Goal: Contribute content: Add original content to the website for others to see

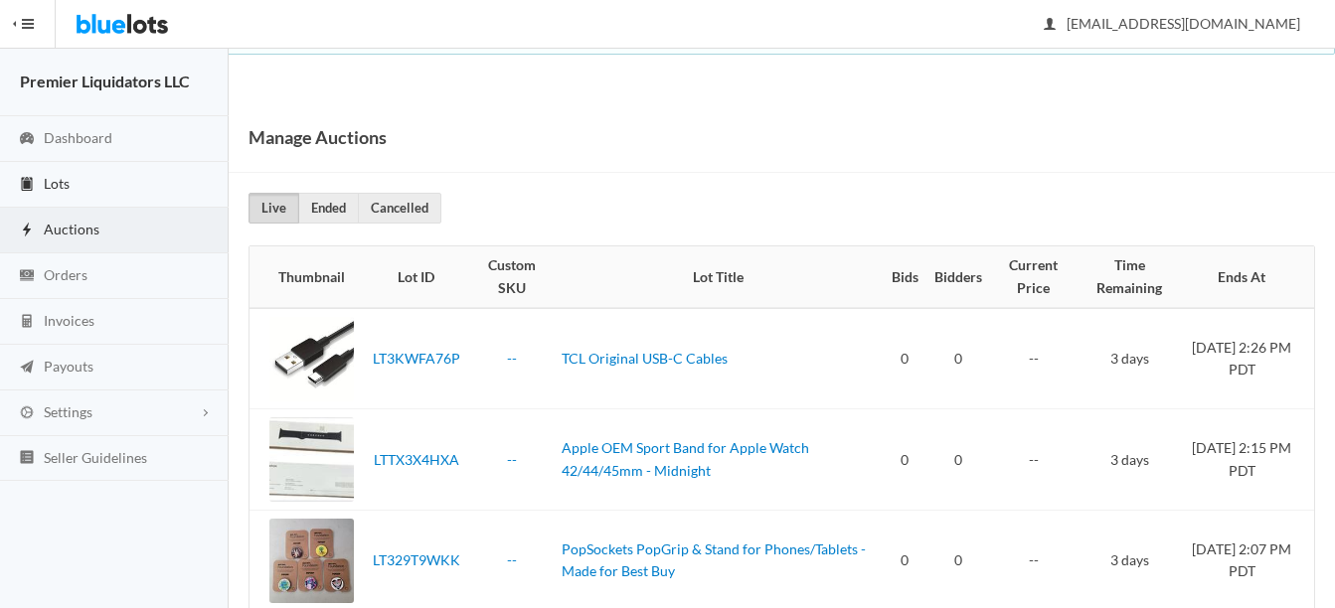
click at [48, 169] on link "Lots" at bounding box center [114, 185] width 229 height 46
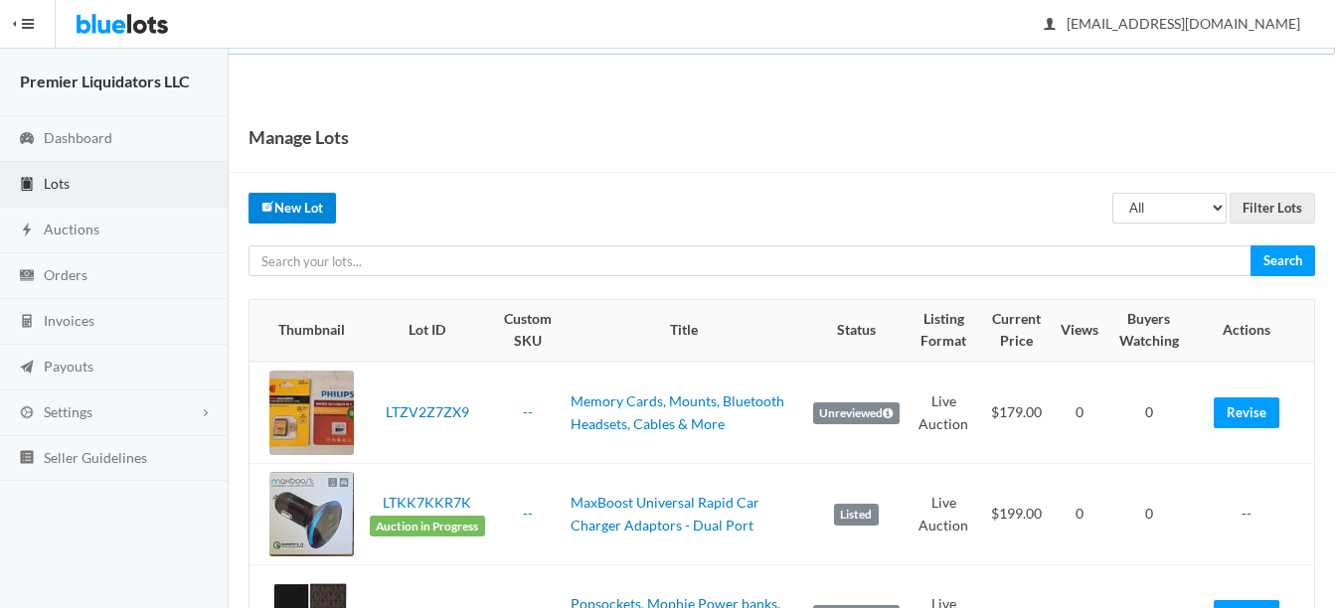
click at [296, 208] on link "New Lot" at bounding box center [291, 208] width 87 height 31
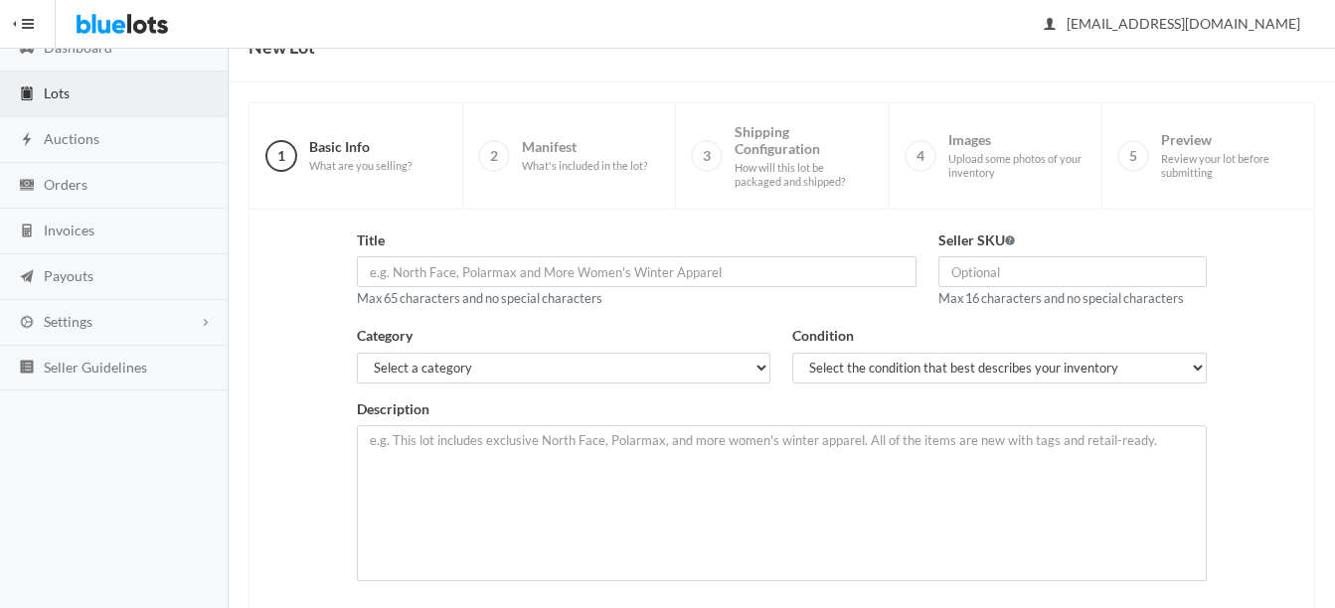
scroll to position [199, 0]
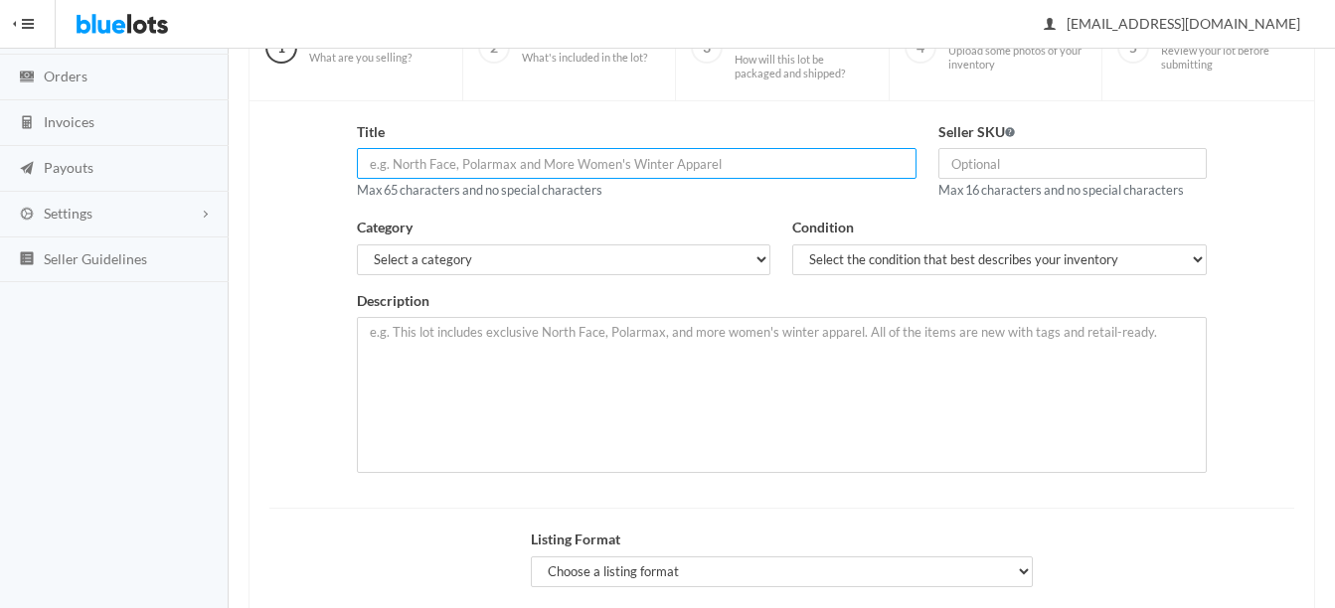
paste input "LG OEM 3.3ft USB-C to USB-C Charge/Sync Cable (EAD65830102 / DG1"
click at [418, 169] on input "LG OEM 3.3ft USB-C to USB-C Charge/Sync Cable" at bounding box center [637, 163] width 560 height 31
type input "LG Original 3.3ft USB-C to USB-C Charge/Sync Cable"
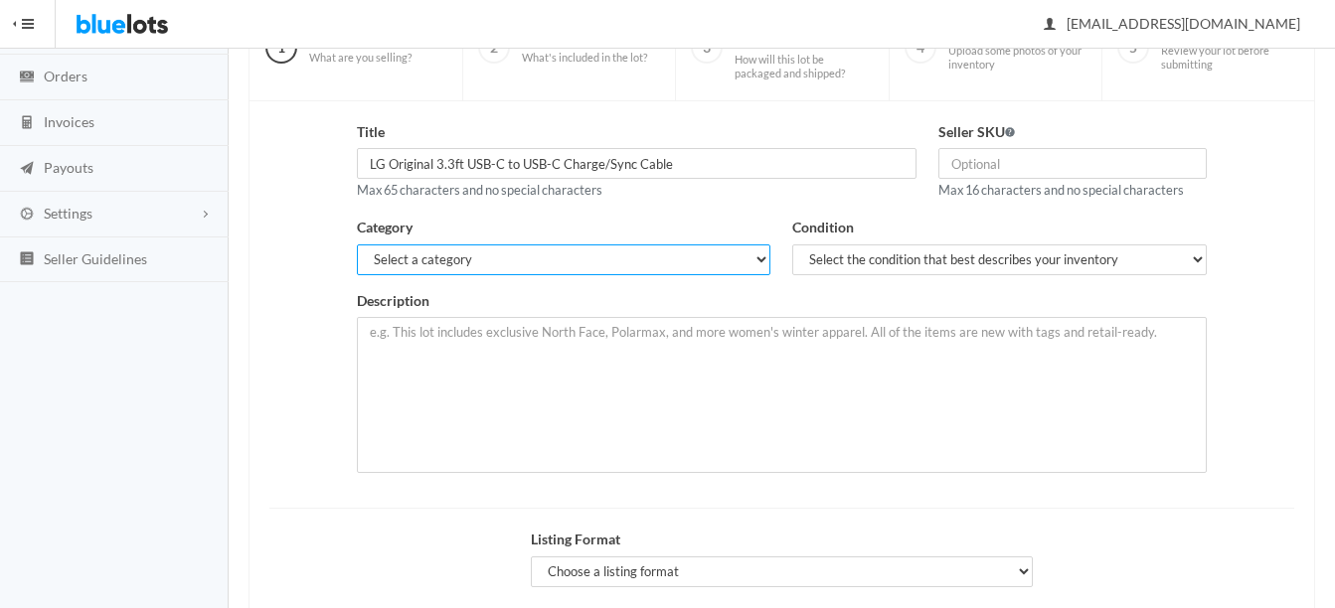
click at [692, 270] on select "Select a category Electronics Clothing, Shoes & Accessories Appliances Home & G…" at bounding box center [564, 259] width 414 height 31
select select "1"
click at [357, 244] on select "Select a category Electronics Clothing, Shoes & Accessories Appliances Home & G…" at bounding box center [564, 259] width 414 height 31
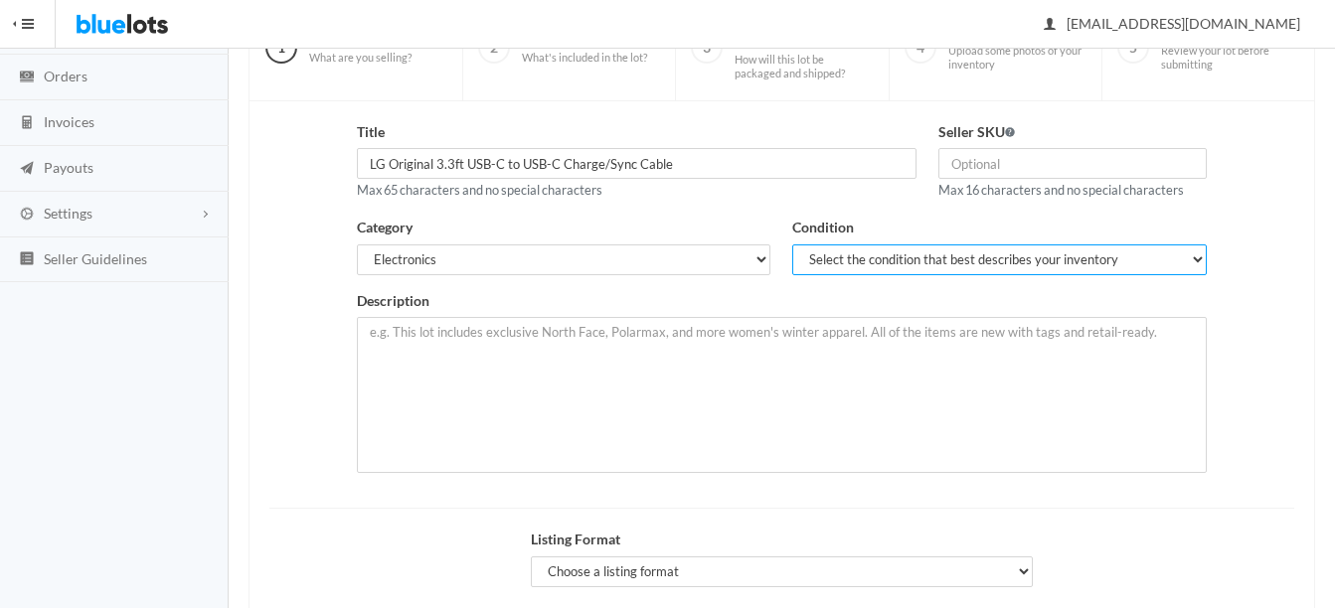
click at [817, 247] on select "Select the condition that best describes your inventory Brand New Shelf Pulls C…" at bounding box center [999, 259] width 414 height 31
select select "1"
click at [792, 244] on select "Select the condition that best describes your inventory Brand New Shelf Pulls C…" at bounding box center [999, 259] width 414 height 31
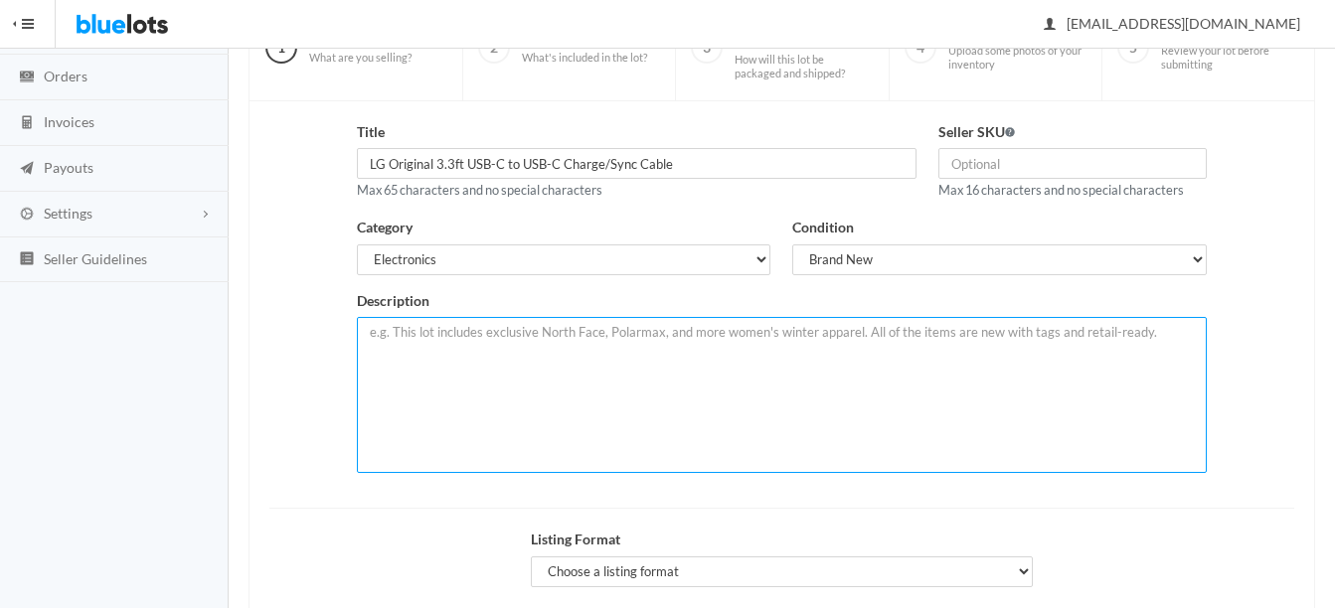
click at [623, 335] on textarea at bounding box center [782, 395] width 850 height 156
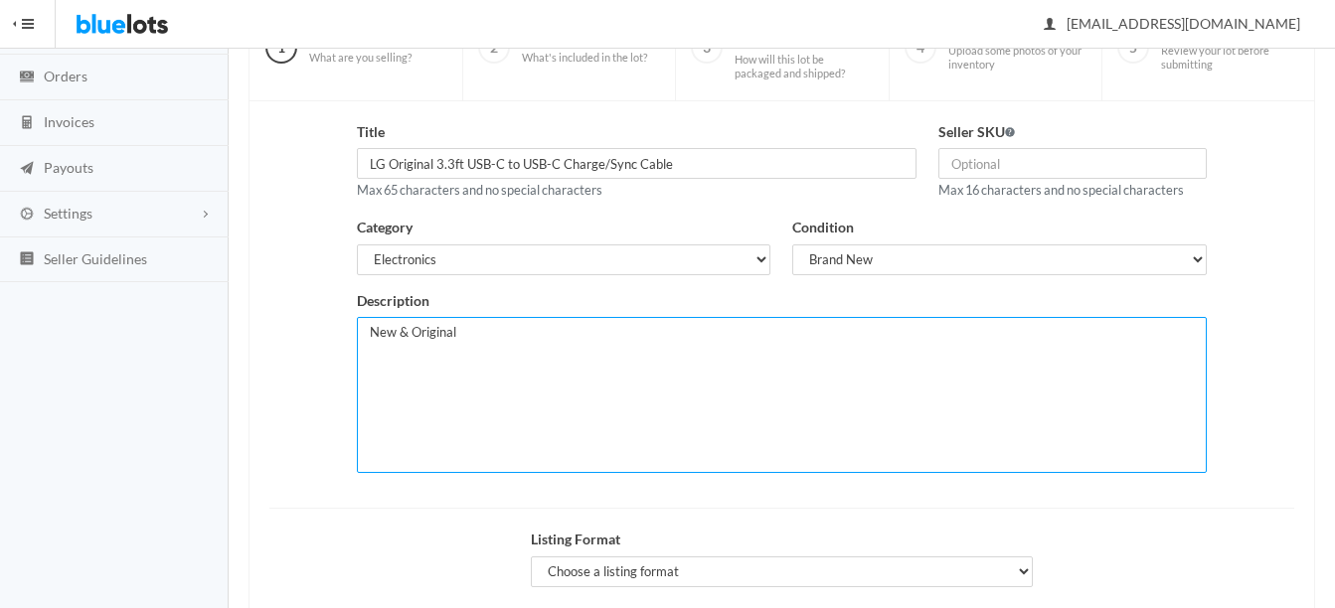
paste textarea "LG OEM 3.3ft USB-C to USB-C Charge/Sync Cable (EAD65830102 / DG14WB-G)"
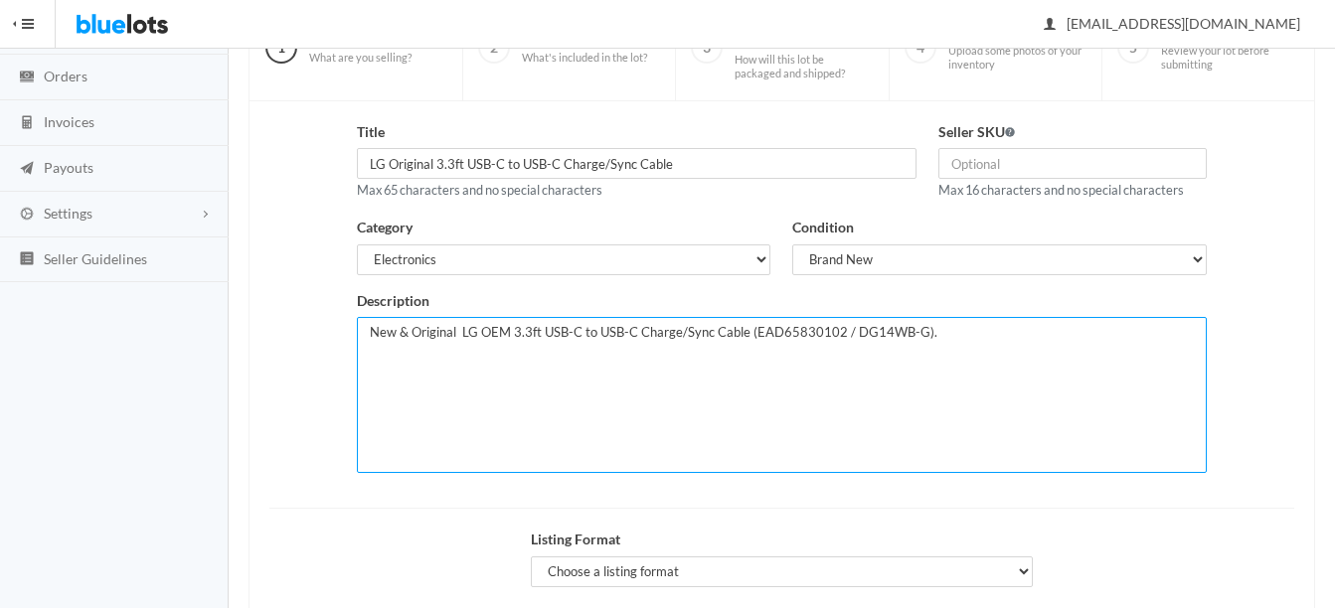
drag, startPoint x: 507, startPoint y: 333, endPoint x: 527, endPoint y: 347, distance: 24.3
click at [508, 333] on textarea "New & Original LG OEM 3.3ft USB-C to USB-C Charge/Sync Cable (EAD65830102 / DG1…" at bounding box center [782, 395] width 850 height 156
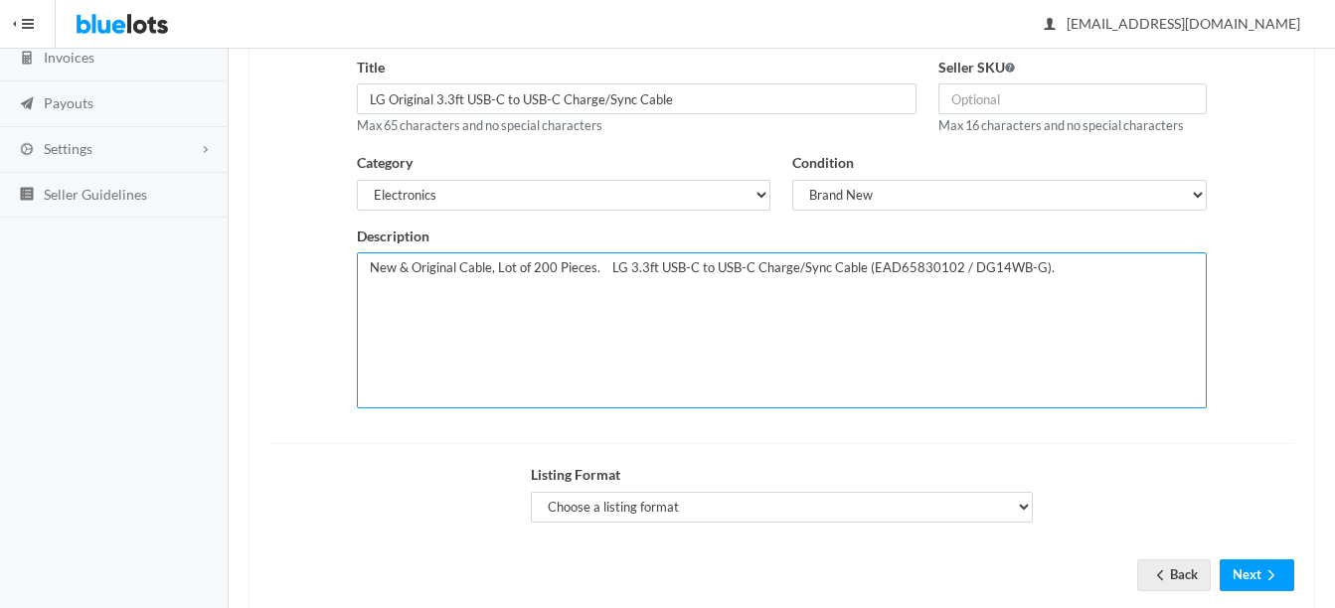
scroll to position [298, 0]
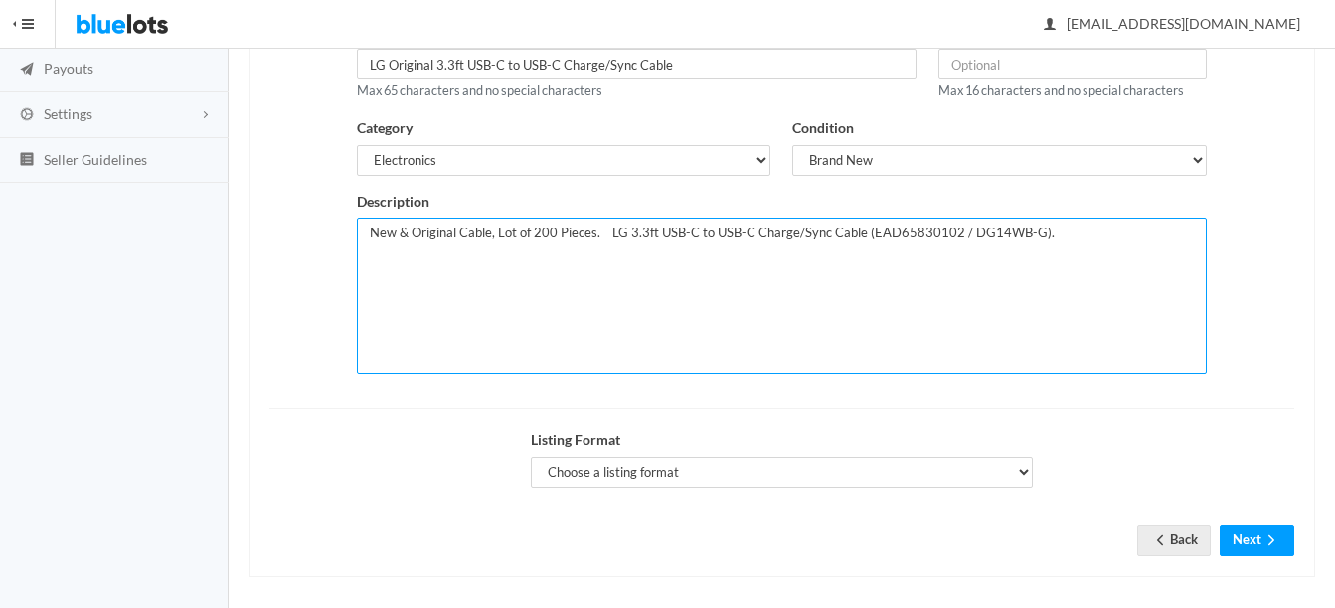
click at [1117, 231] on textarea "New & Original Cable, Lot of 200 Pieces. LG 3.3ft USB-C to USB-C Charge/Sync Ca…" at bounding box center [782, 296] width 850 height 156
paste textarea "Key features: Length: 3.3 feet (1 meter), ideal for convenient connectivity wit…"
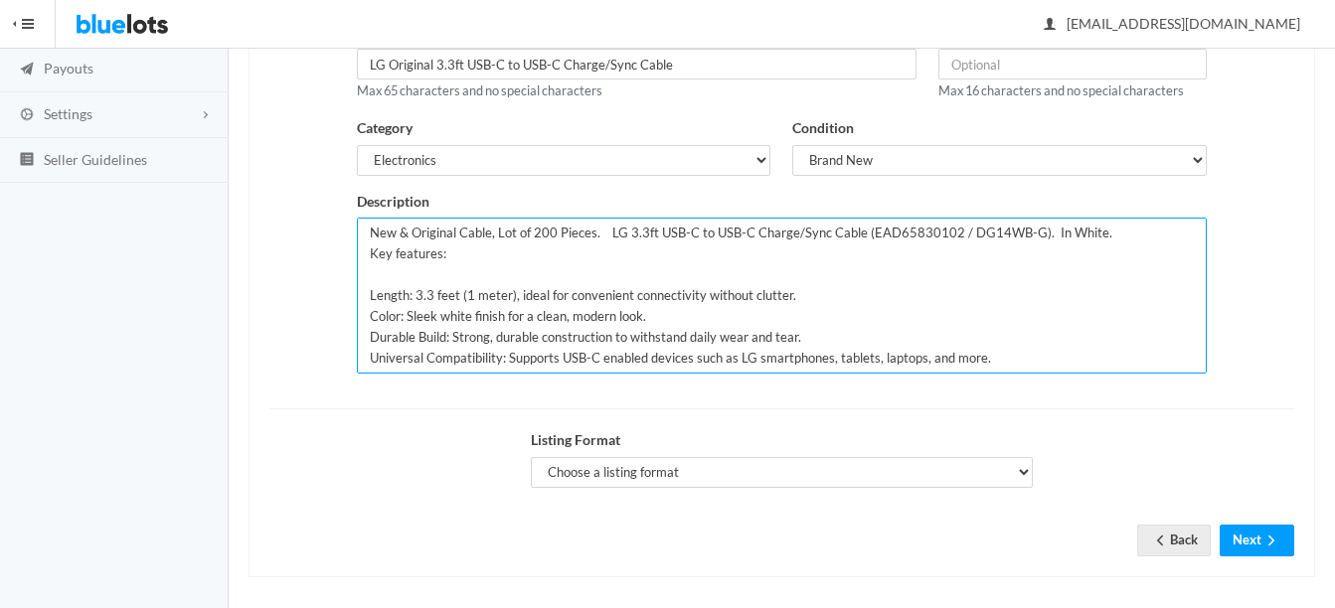
scroll to position [36, 0]
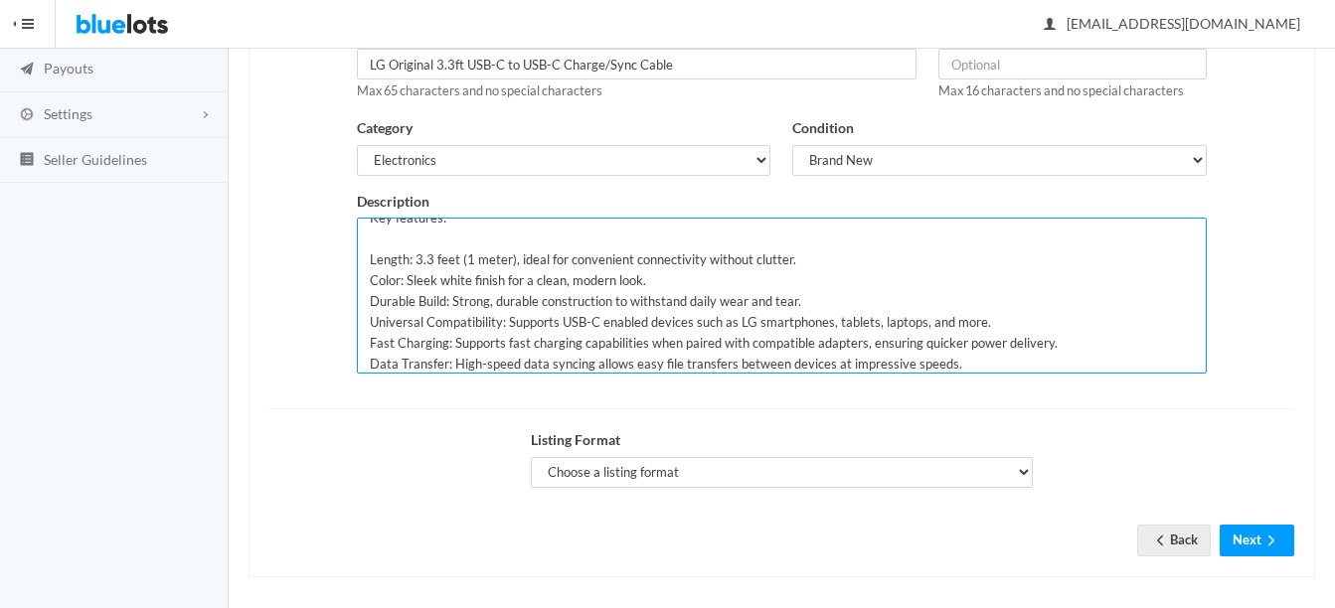
type textarea "New & Original Cable, Lot of 200 Pieces. LG 3.3ft USB-C to USB-C Charge/Sync Ca…"
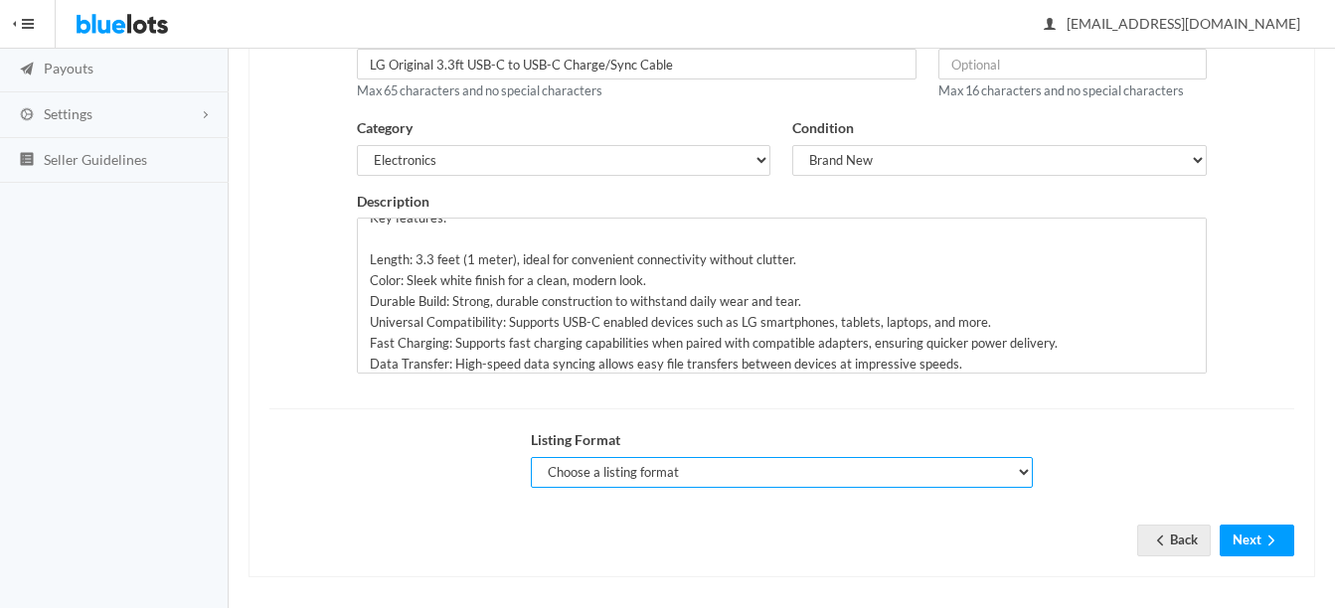
click at [641, 477] on select "Choose a listing format Auction Buy Now" at bounding box center [782, 472] width 502 height 31
select select "false"
click at [531, 457] on select "Choose a listing format Auction Buy Now" at bounding box center [782, 472] width 502 height 31
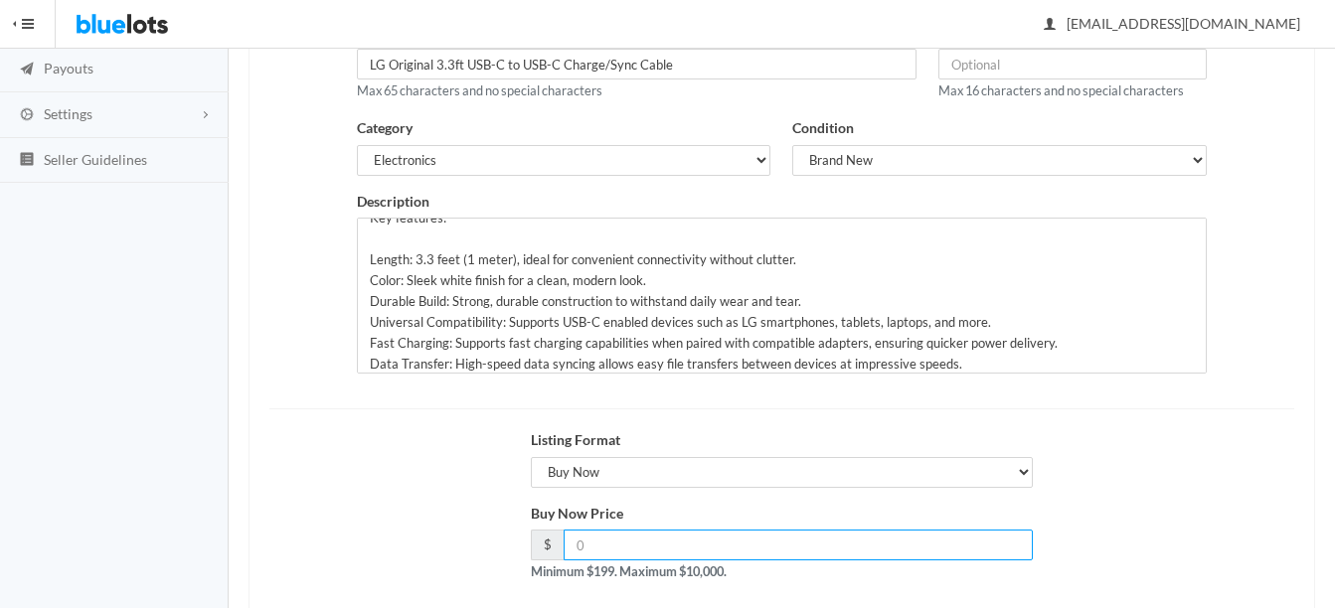
click at [669, 552] on input "number" at bounding box center [797, 545] width 469 height 31
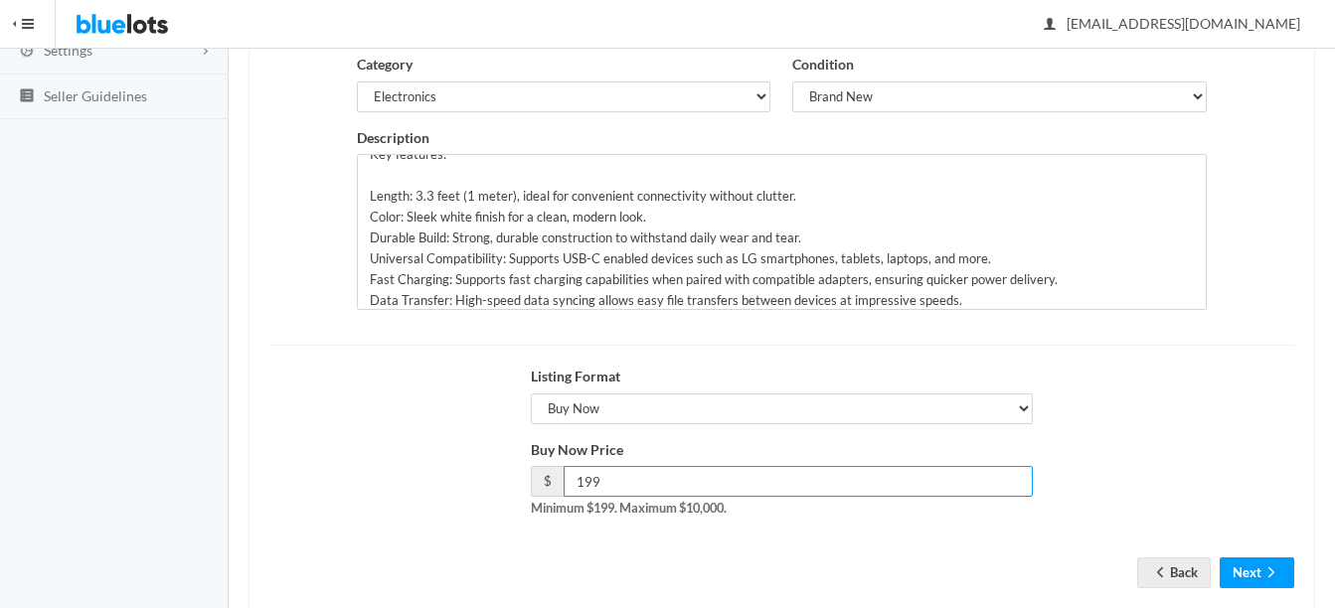
scroll to position [403, 0]
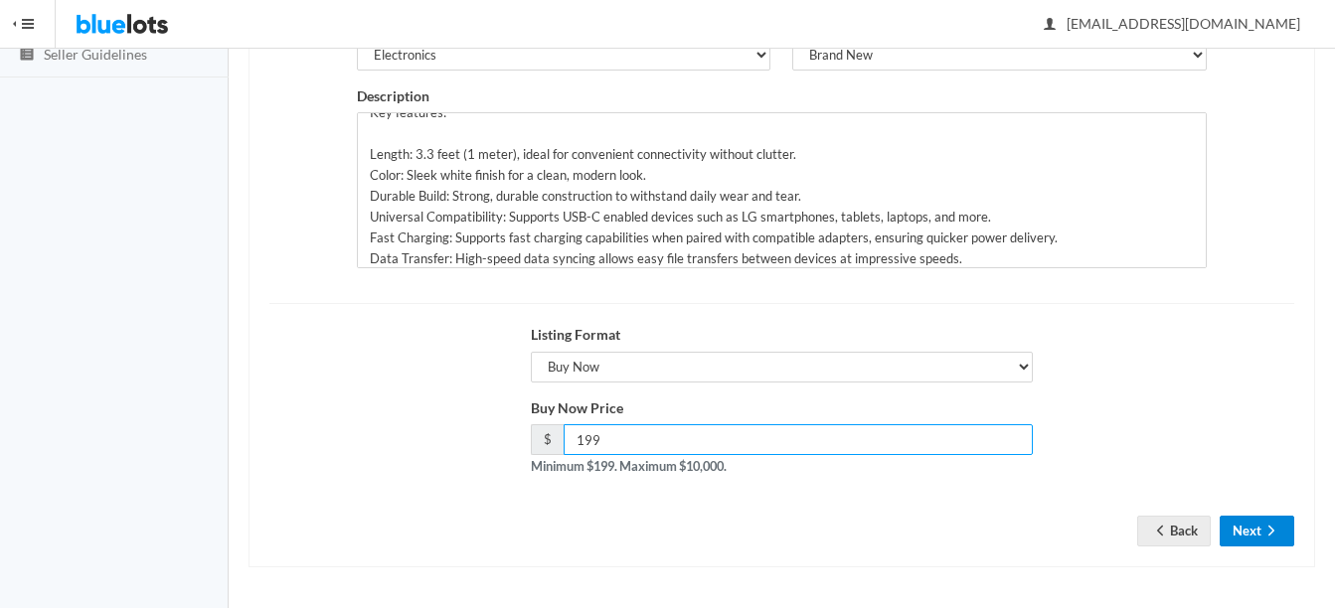
type input "199"
click at [1280, 531] on icon "arrow forward" at bounding box center [1271, 531] width 20 height 16
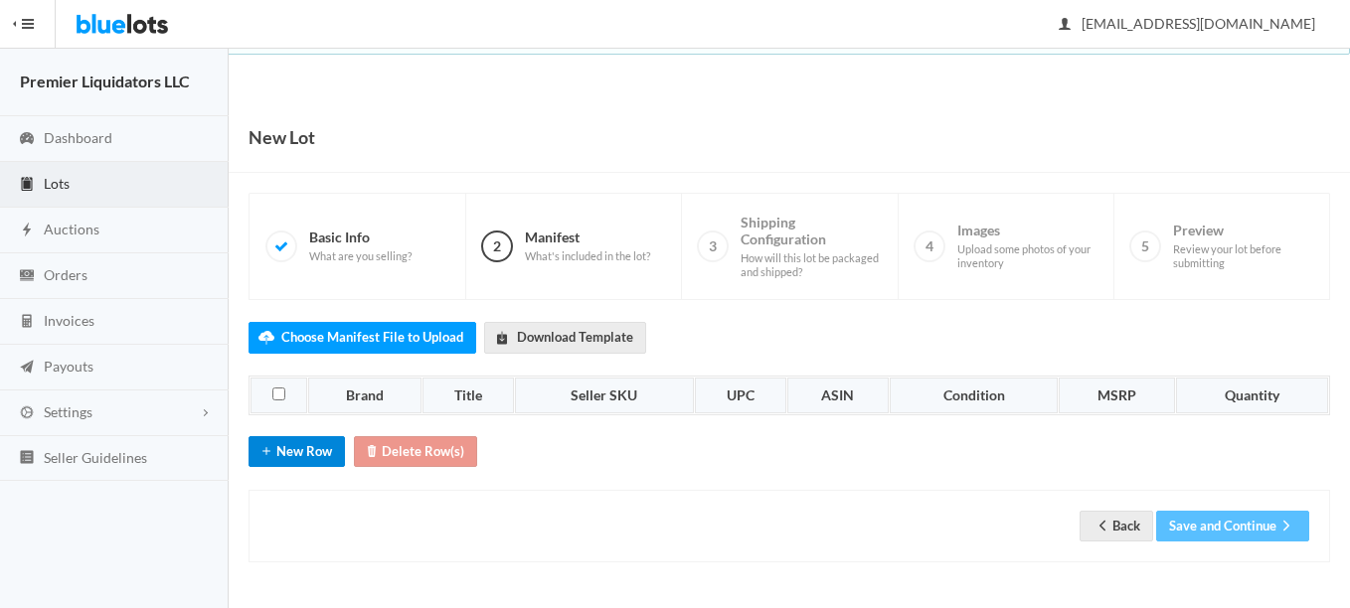
click at [303, 441] on button "New Row" at bounding box center [296, 451] width 96 height 31
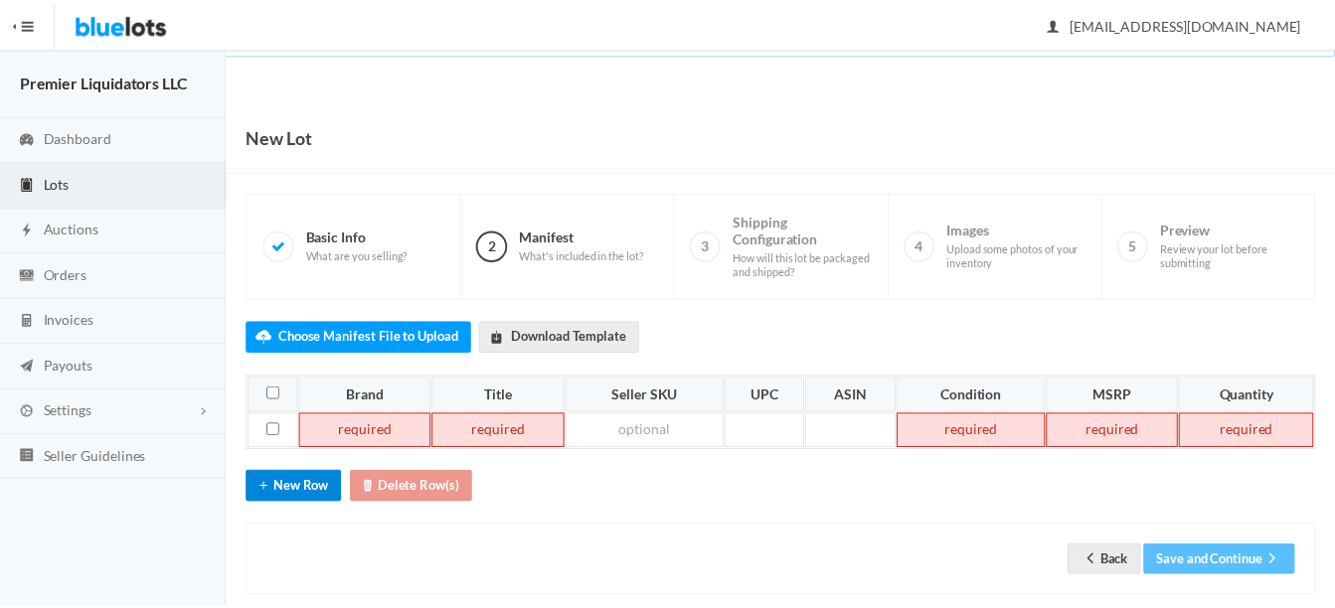
scroll to position [31, 0]
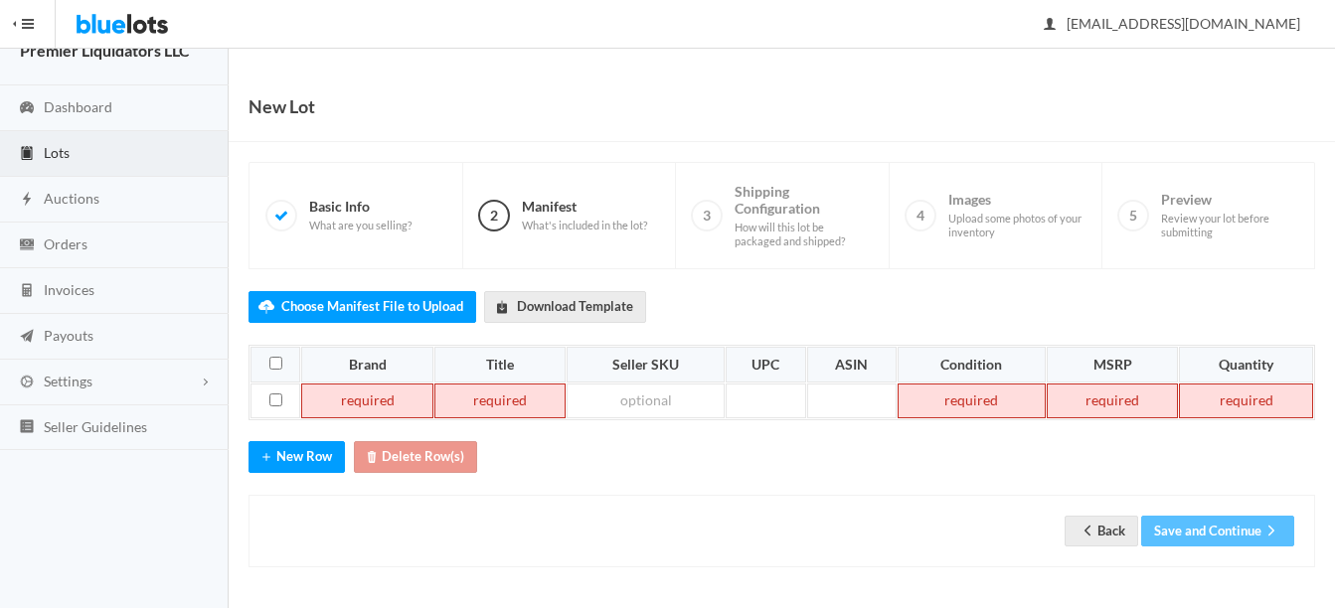
click at [345, 403] on td at bounding box center [367, 402] width 132 height 36
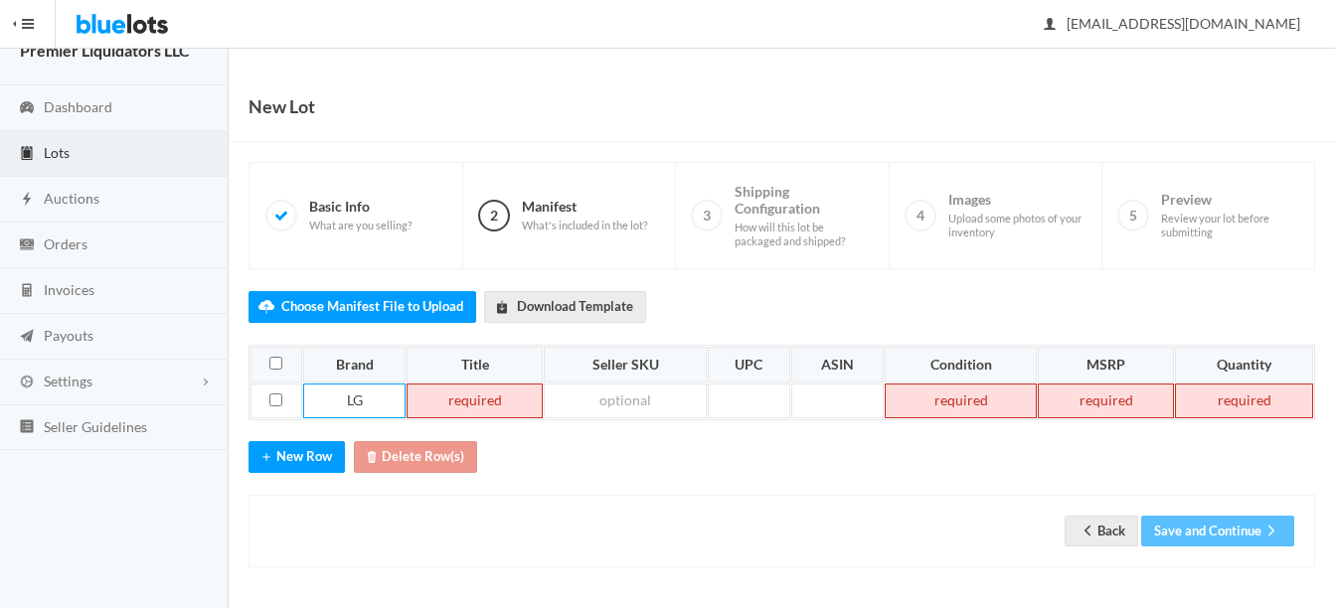
click at [478, 399] on td at bounding box center [474, 402] width 136 height 36
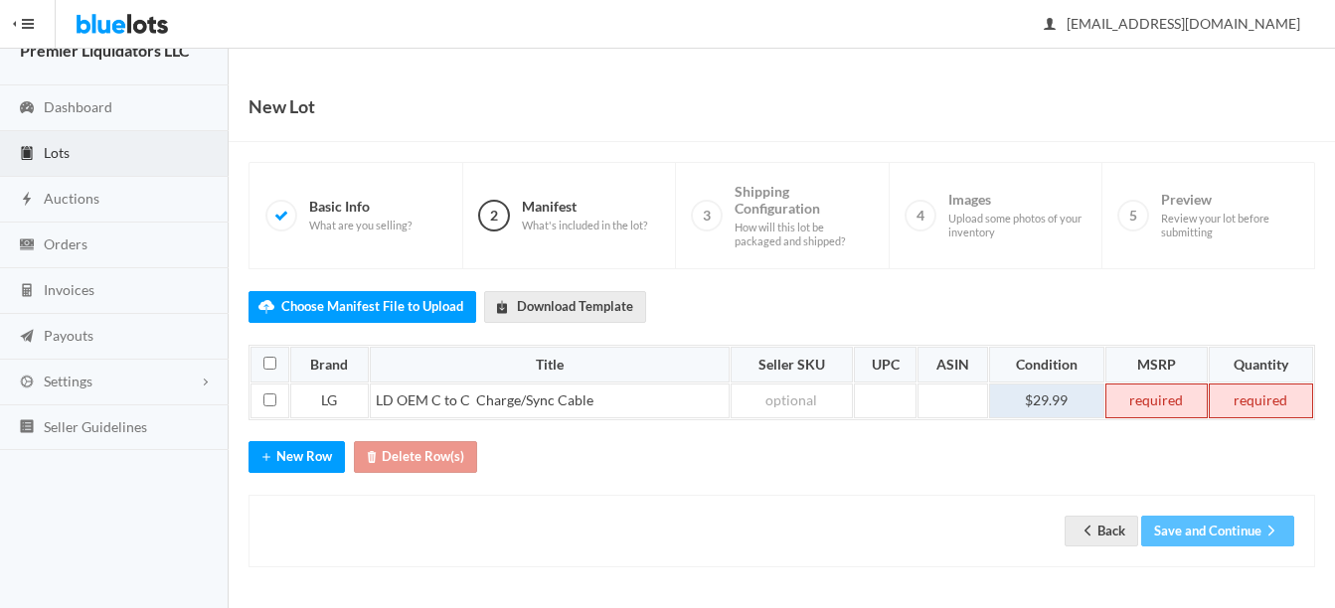
click at [1069, 394] on td "$29.99" at bounding box center [1046, 402] width 115 height 36
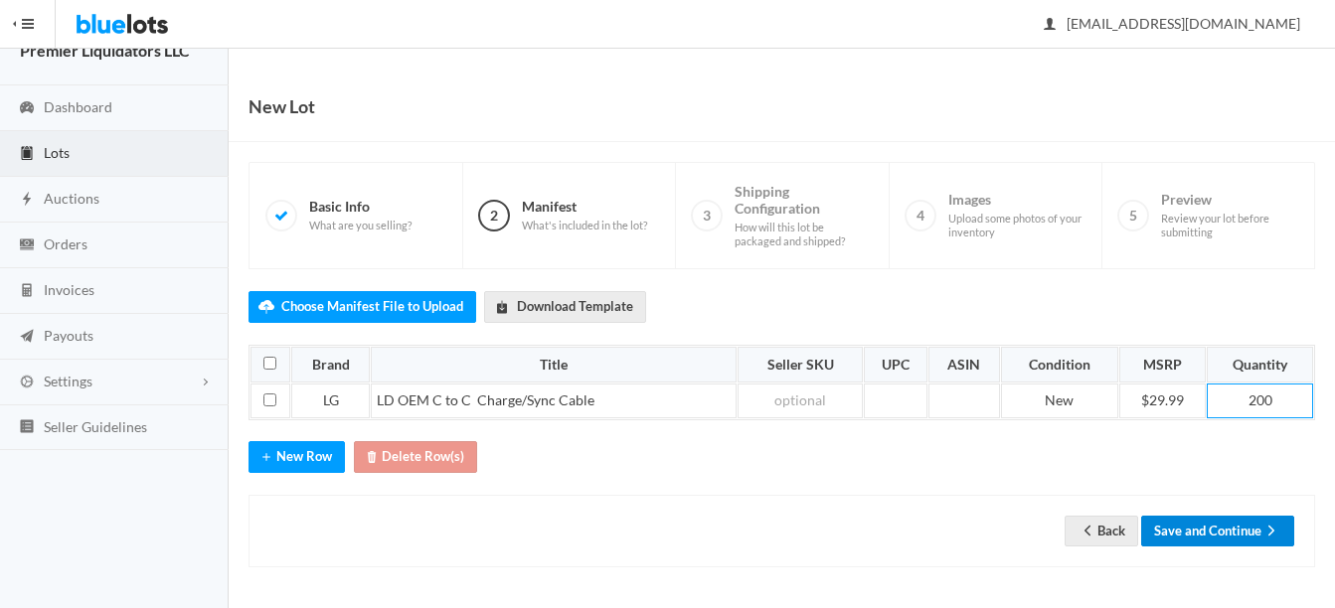
click at [1256, 531] on button "Save and Continue" at bounding box center [1217, 531] width 153 height 31
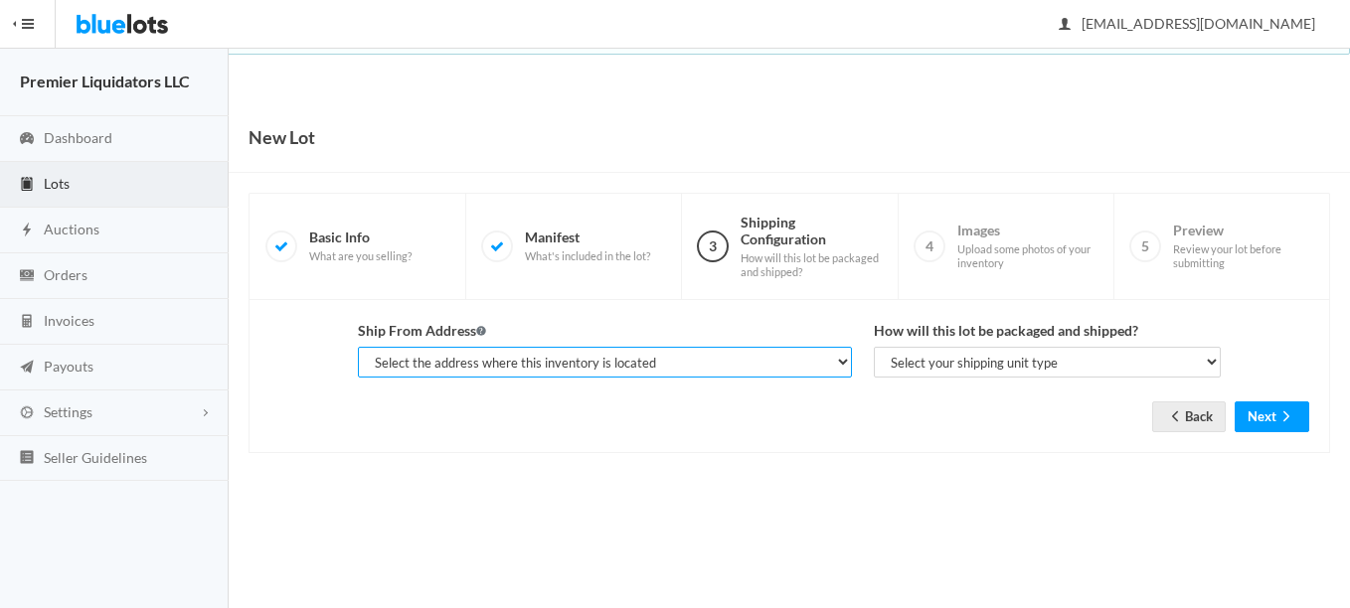
click at [562, 357] on select "Select the address where this inventory is located Premier Liquidatores, [STREE…" at bounding box center [605, 362] width 494 height 31
select select "25095"
click at [358, 347] on select "Select the address where this inventory is located Premier Liquidatores, [STREE…" at bounding box center [605, 362] width 494 height 31
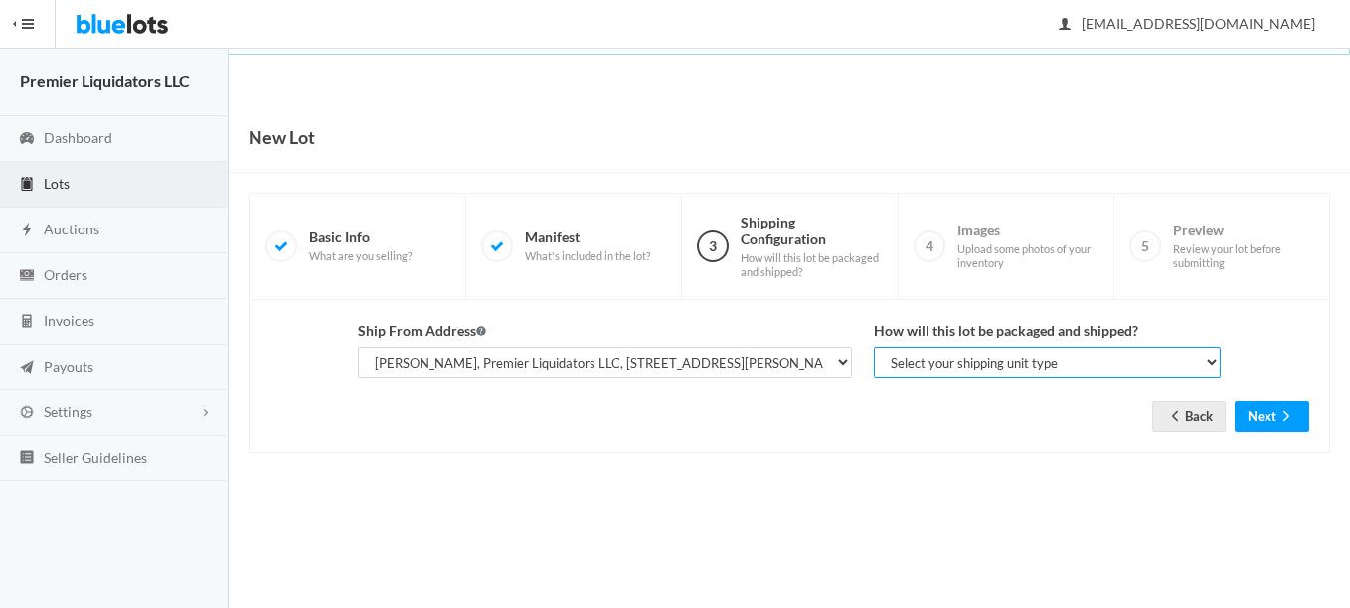
click at [915, 366] on select "Select your shipping unit type Parcel Pallet Truckload" at bounding box center [1047, 362] width 347 height 31
select select "parcel"
click at [874, 347] on select "Select your shipping unit type Parcel Pallet Truckload" at bounding box center [1047, 362] width 347 height 31
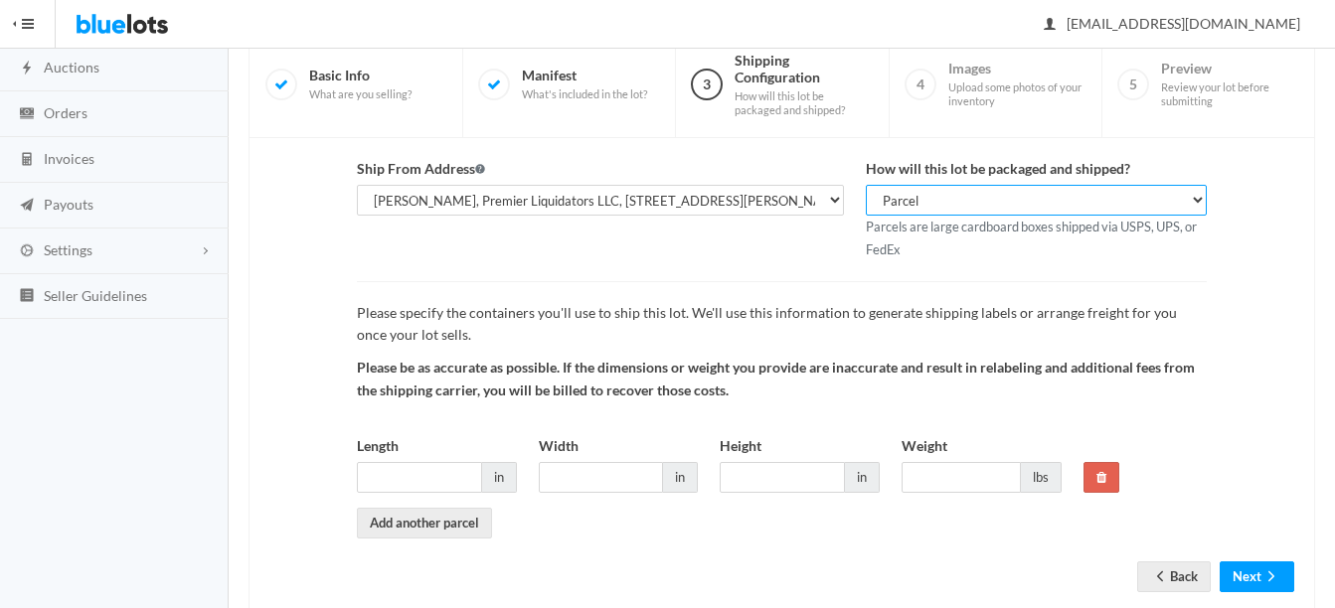
scroll to position [199, 0]
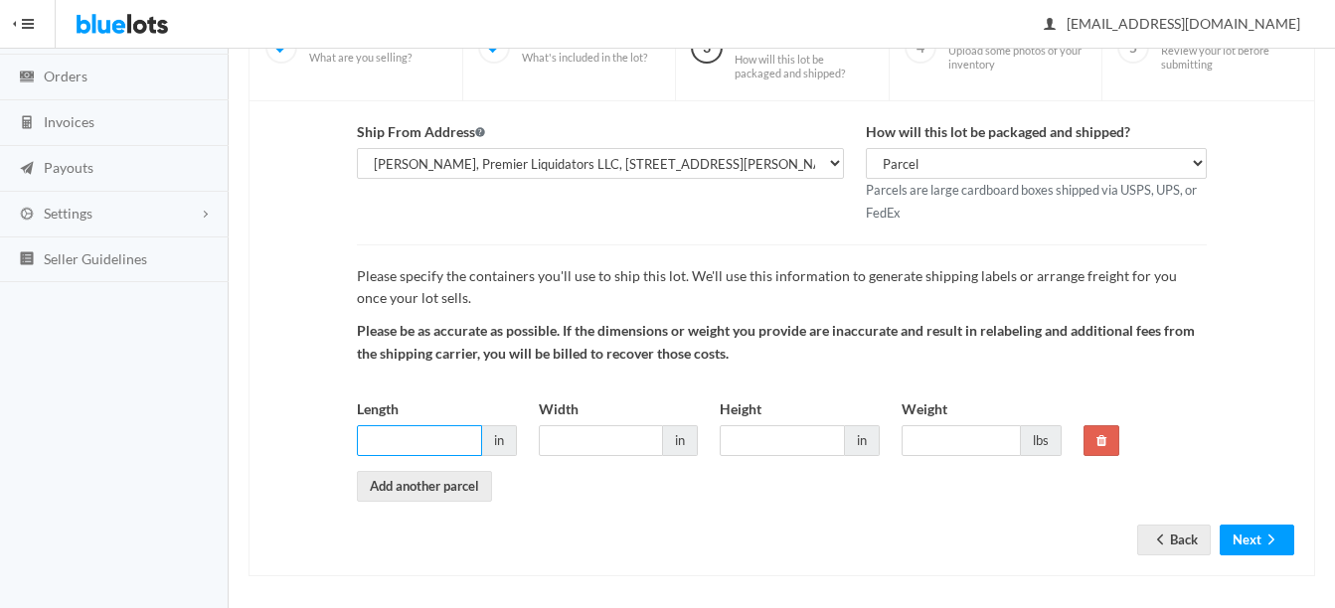
click at [417, 440] on input "Length" at bounding box center [419, 440] width 125 height 31
type input "12"
type input "10"
type input "12"
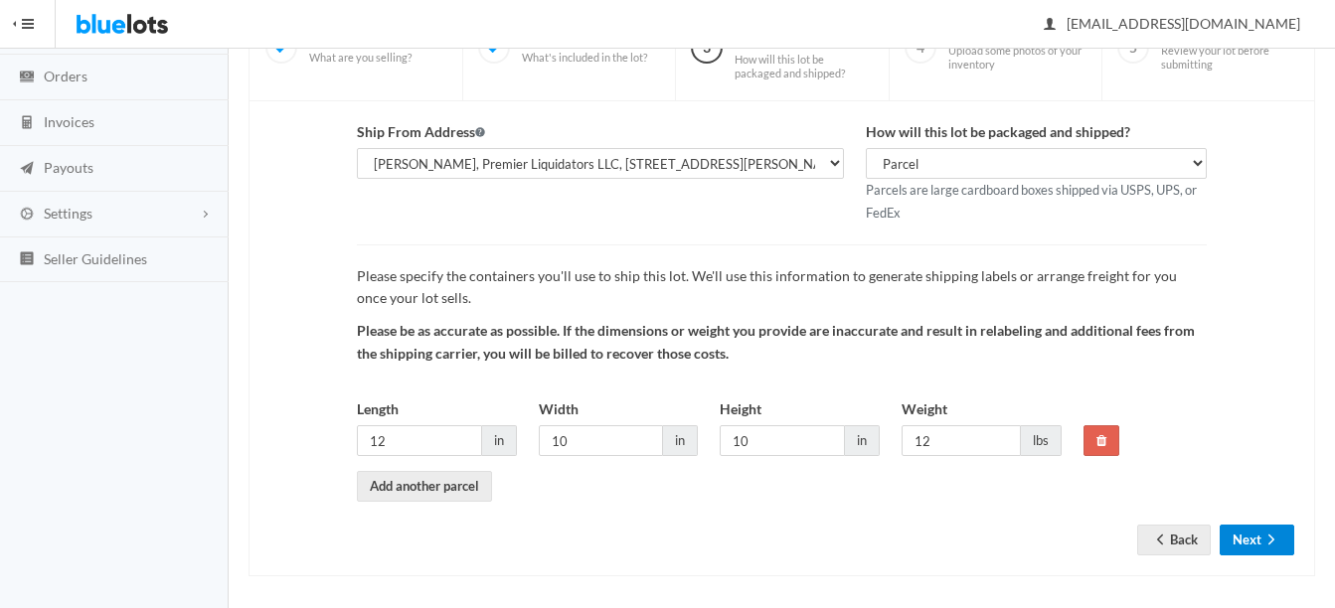
click at [1258, 534] on button "Next" at bounding box center [1256, 540] width 75 height 31
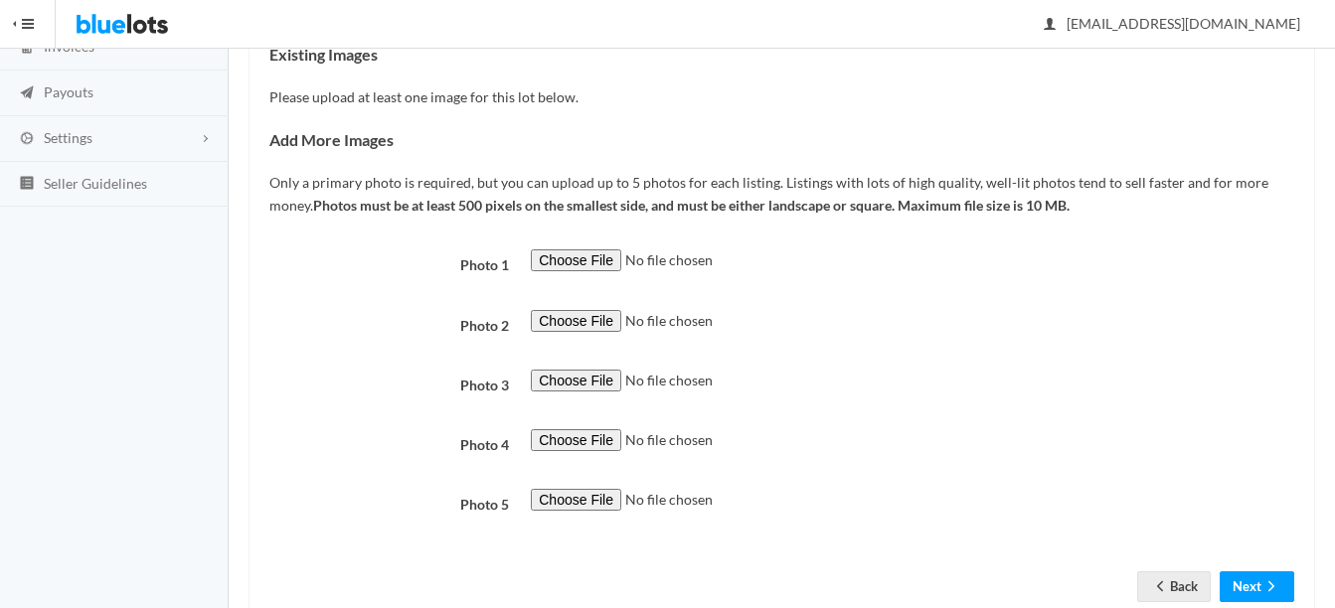
scroll to position [298, 0]
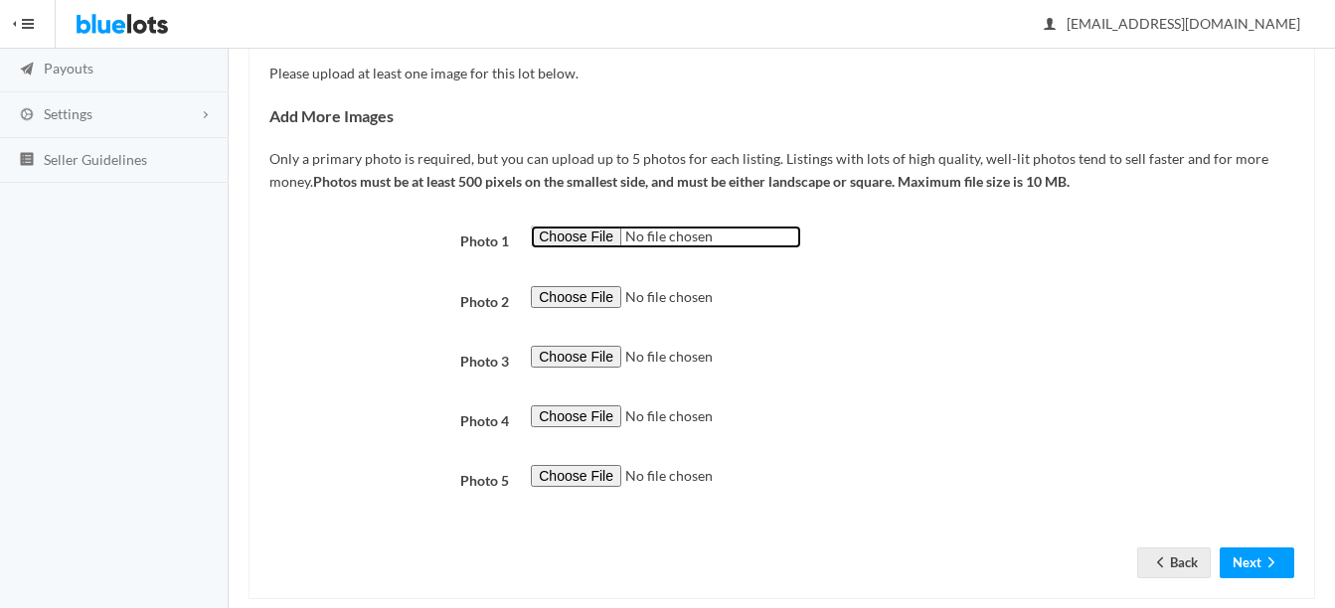
click at [566, 231] on input "file" at bounding box center [666, 237] width 270 height 23
type input "C:\fakepath\LG-3-3-Ft-USB-C-to-USB-C-Charge-Sync-Cable-White-EAD65830102-DG14WB…"
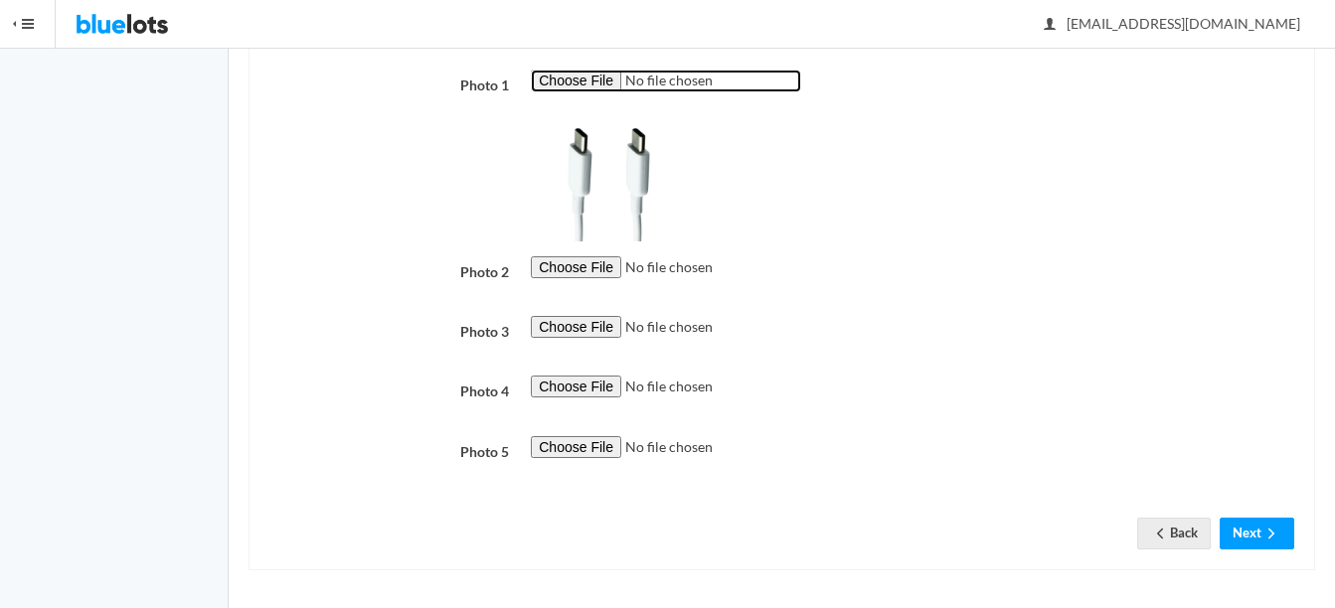
scroll to position [457, 0]
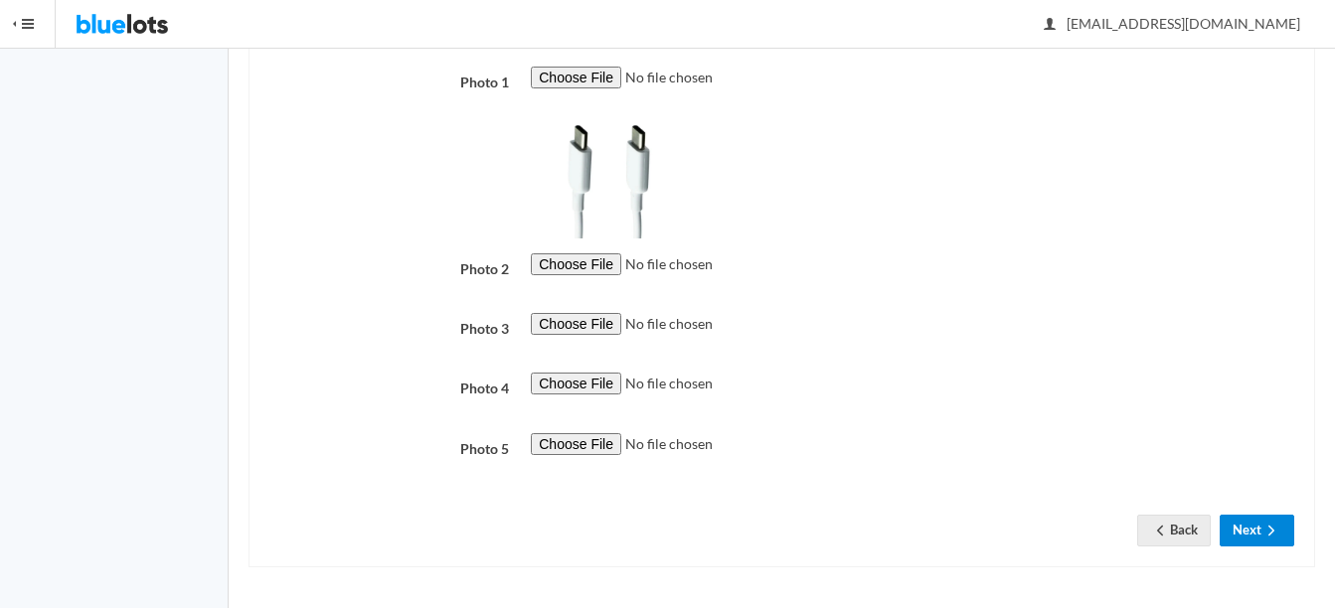
click at [1254, 525] on button "Next" at bounding box center [1256, 530] width 75 height 31
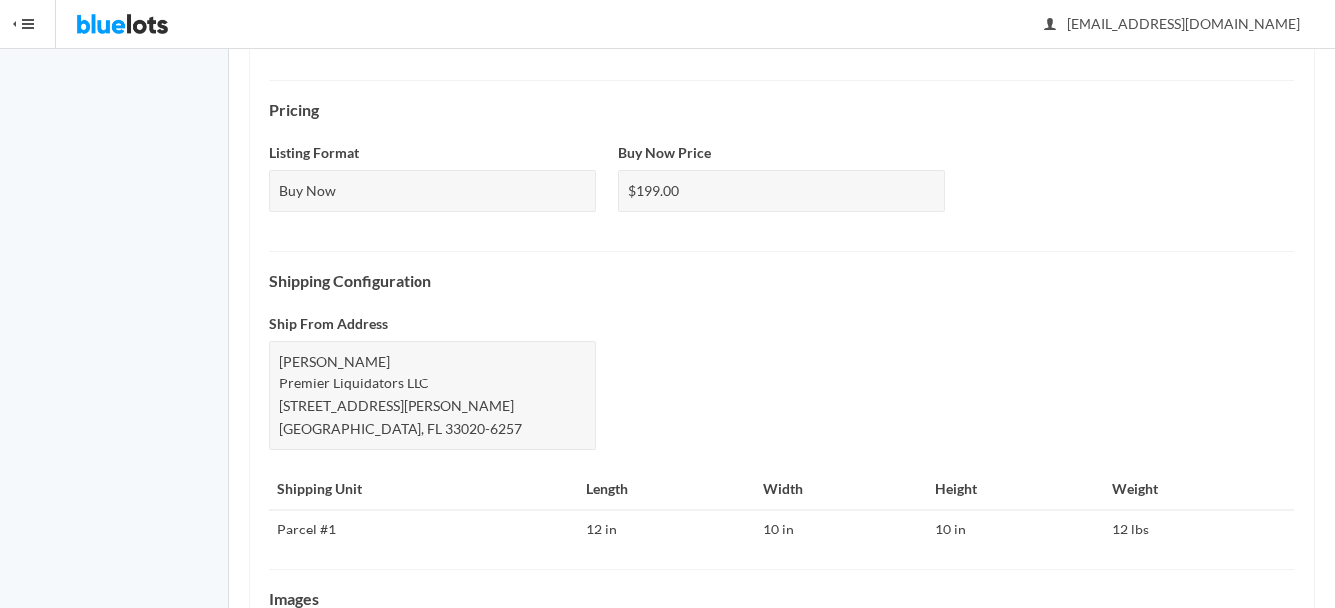
scroll to position [967, 0]
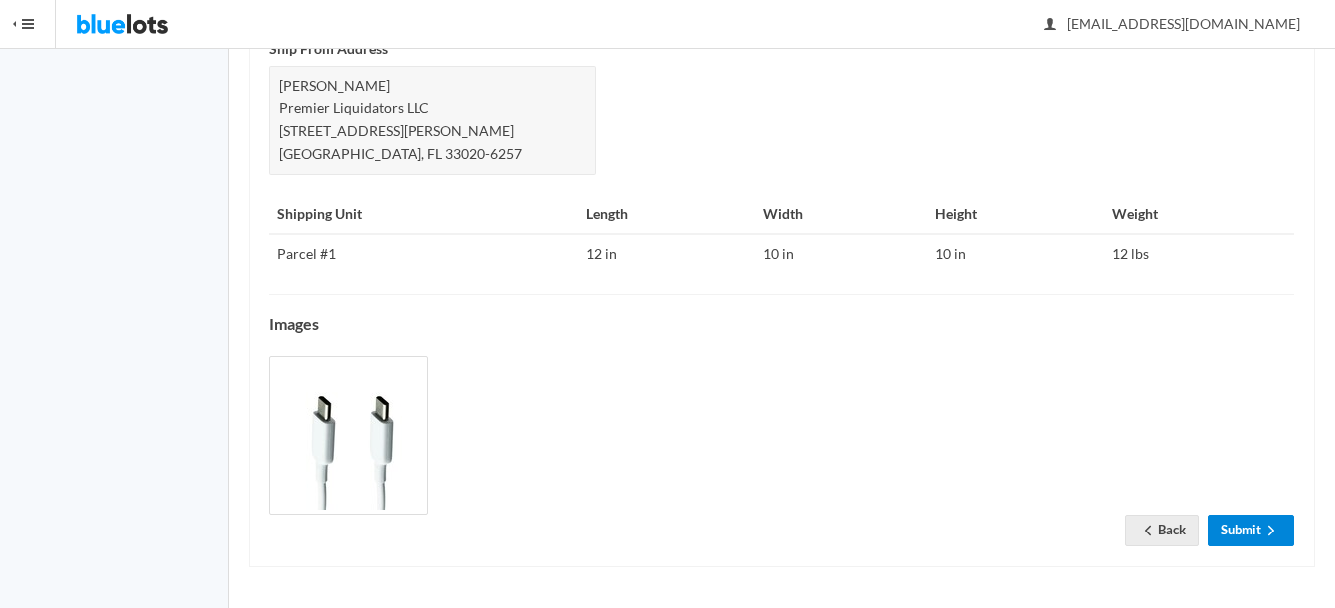
click at [1261, 524] on icon "arrow forward" at bounding box center [1271, 531] width 20 height 16
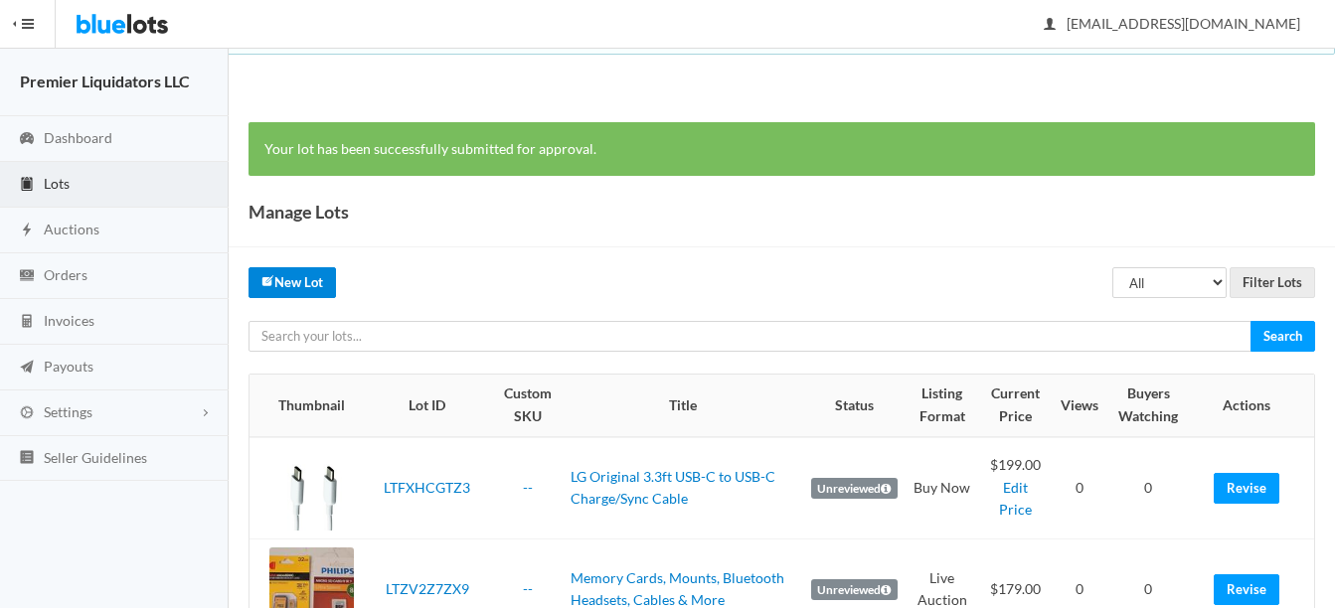
click at [291, 279] on link "New Lot" at bounding box center [291, 282] width 87 height 31
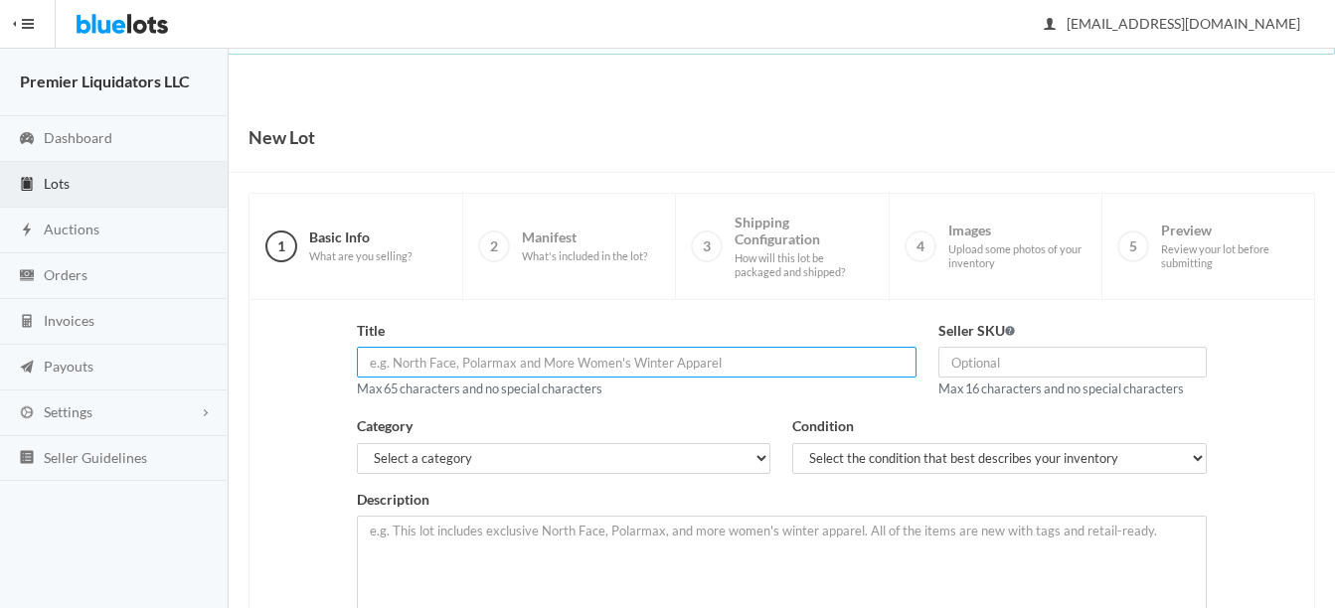
click at [500, 355] on input "text" at bounding box center [637, 362] width 560 height 31
paste input "Orbic 2.5ft USB 3.0 Blue tip to USB-C Charge/Sync Cable R500L5CBL"
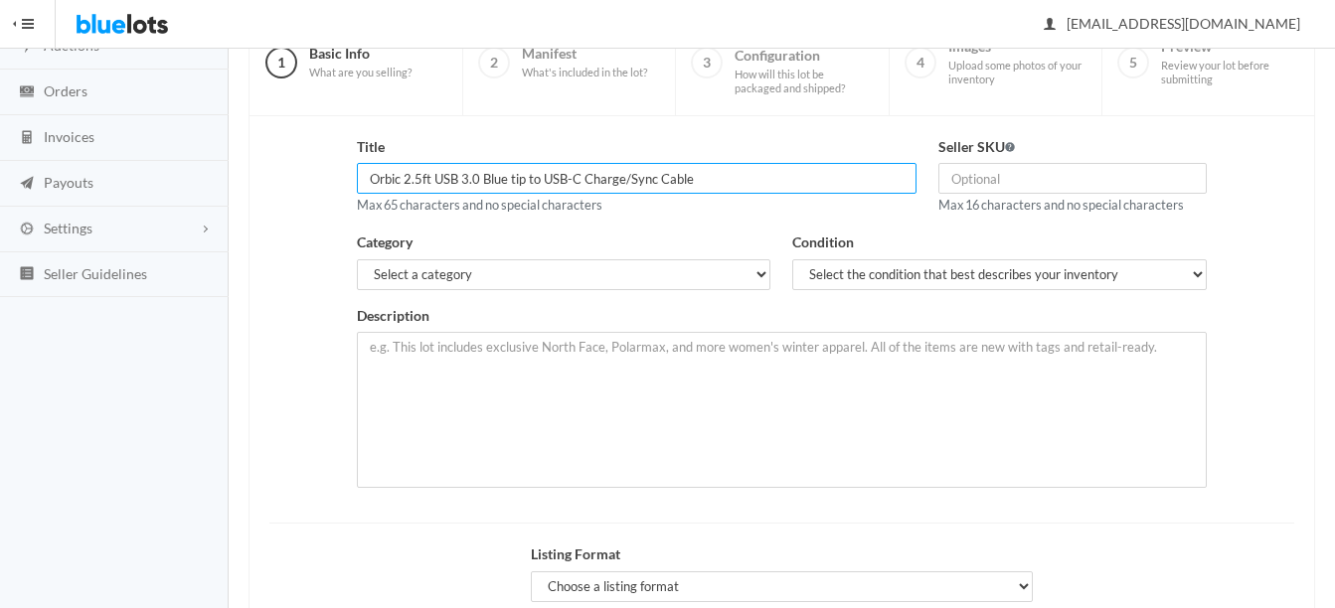
scroll to position [199, 0]
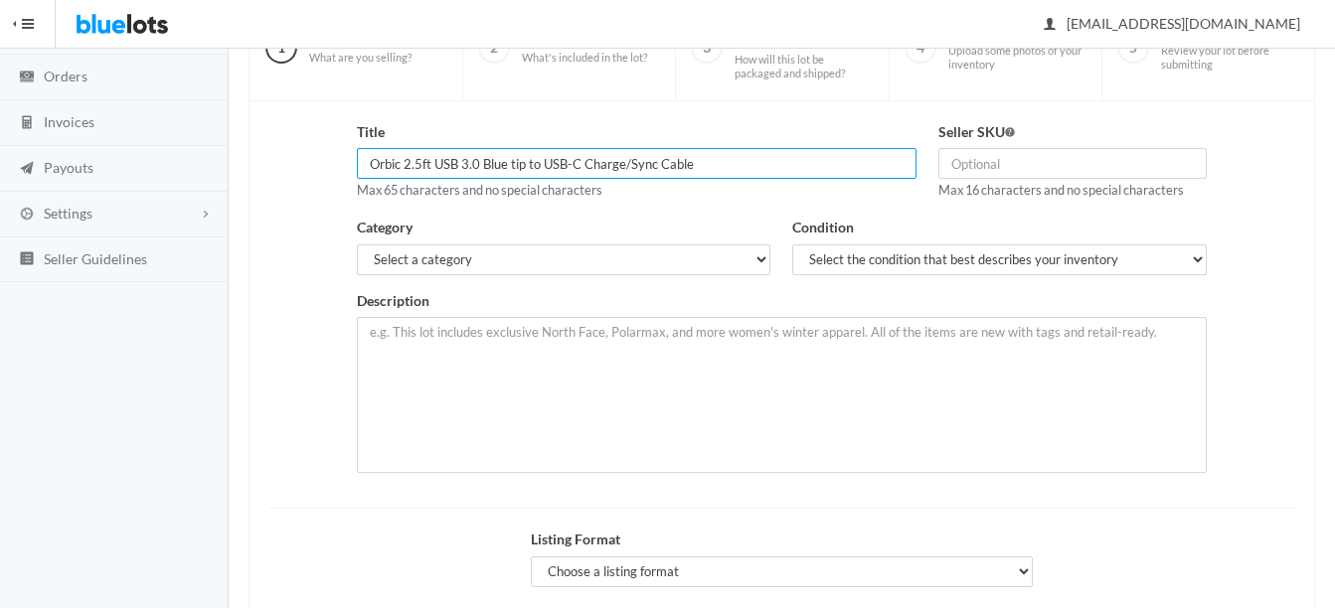
type input "Orbic 2.5ft USB 3.0 Blue tip to USB-C Charge/Sync Cable"
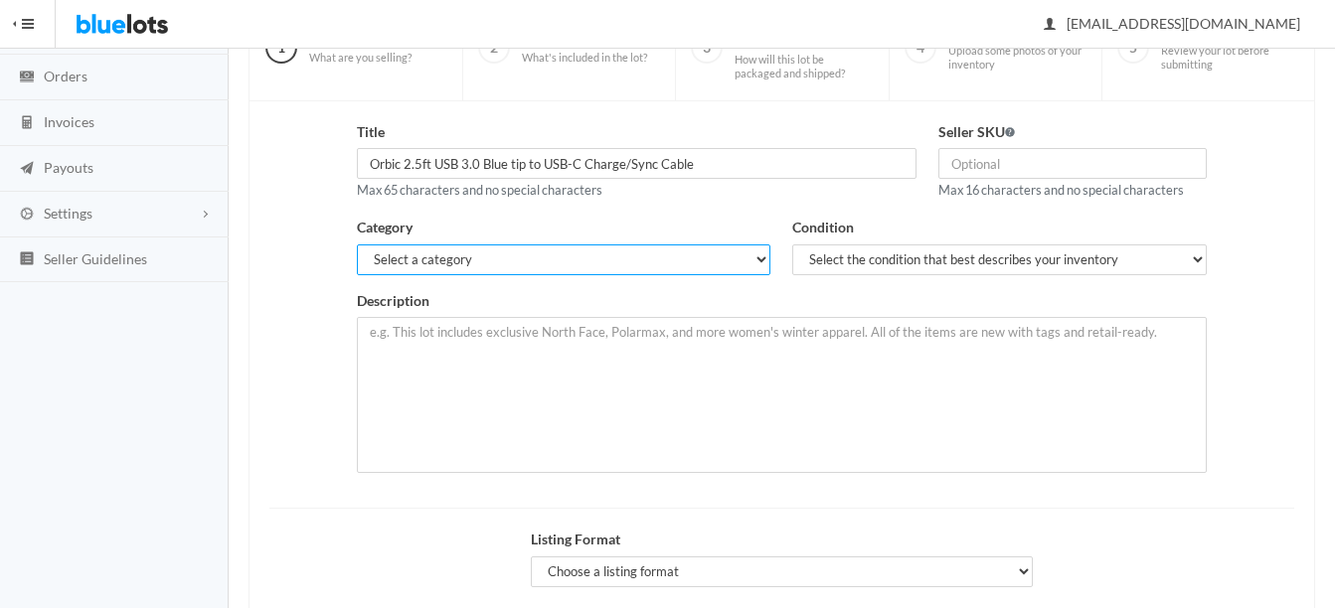
click at [589, 260] on select "Select a category Electronics Clothing, Shoes & Accessories Appliances Home & G…" at bounding box center [564, 259] width 414 height 31
select select "1"
click at [357, 244] on select "Select a category Electronics Clothing, Shoes & Accessories Appliances Home & G…" at bounding box center [564, 259] width 414 height 31
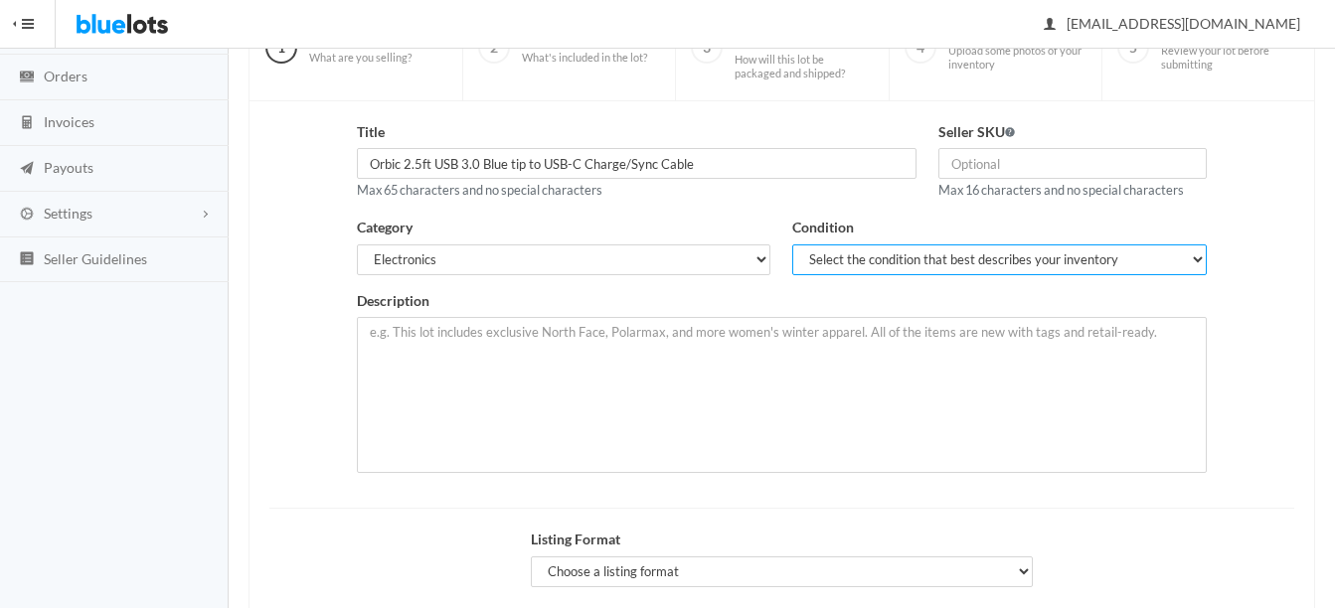
click at [886, 254] on select "Select the condition that best describes your inventory Brand New Shelf Pulls C…" at bounding box center [999, 259] width 414 height 31
select select "1"
click at [792, 244] on select "Select the condition that best describes your inventory Brand New Shelf Pulls C…" at bounding box center [999, 259] width 414 height 31
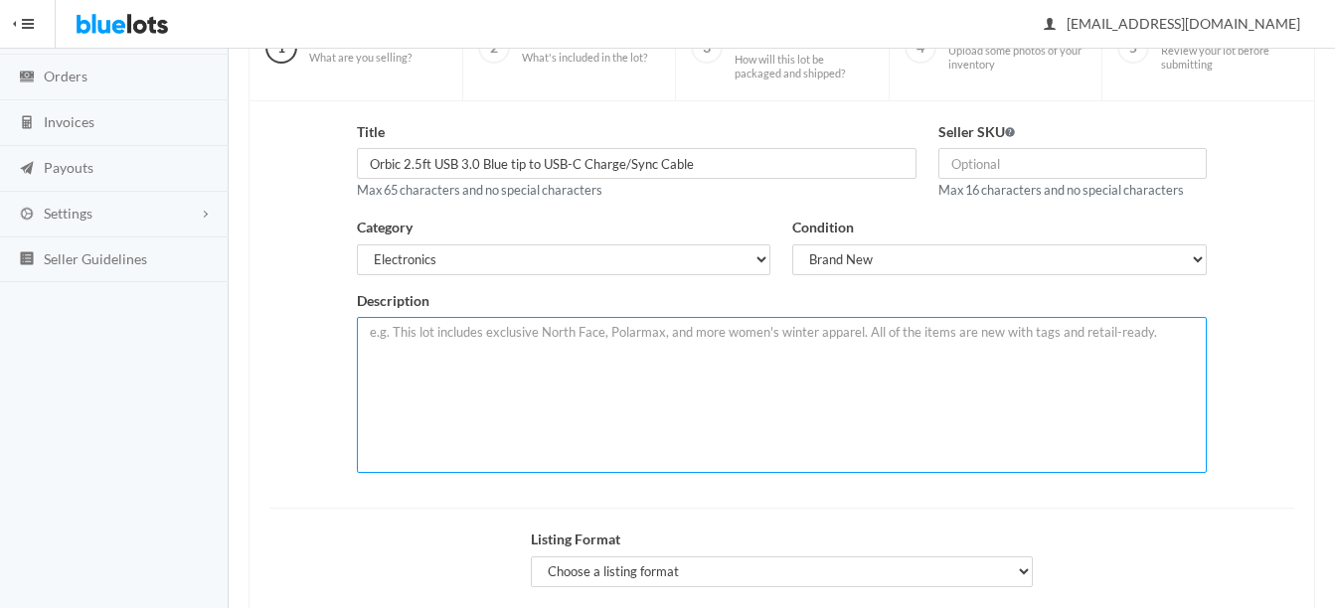
click at [739, 353] on textarea at bounding box center [782, 395] width 850 height 156
paste textarea "Orbic 2.5ft USB 3.0 Blue tip to USB-C Charge/Sync Cable R500L5CBL"
type textarea "New & Original Cables. Lot of 100 Orbic 2.5ft USB 3.0 Blue tip to USB-C Charge/…"
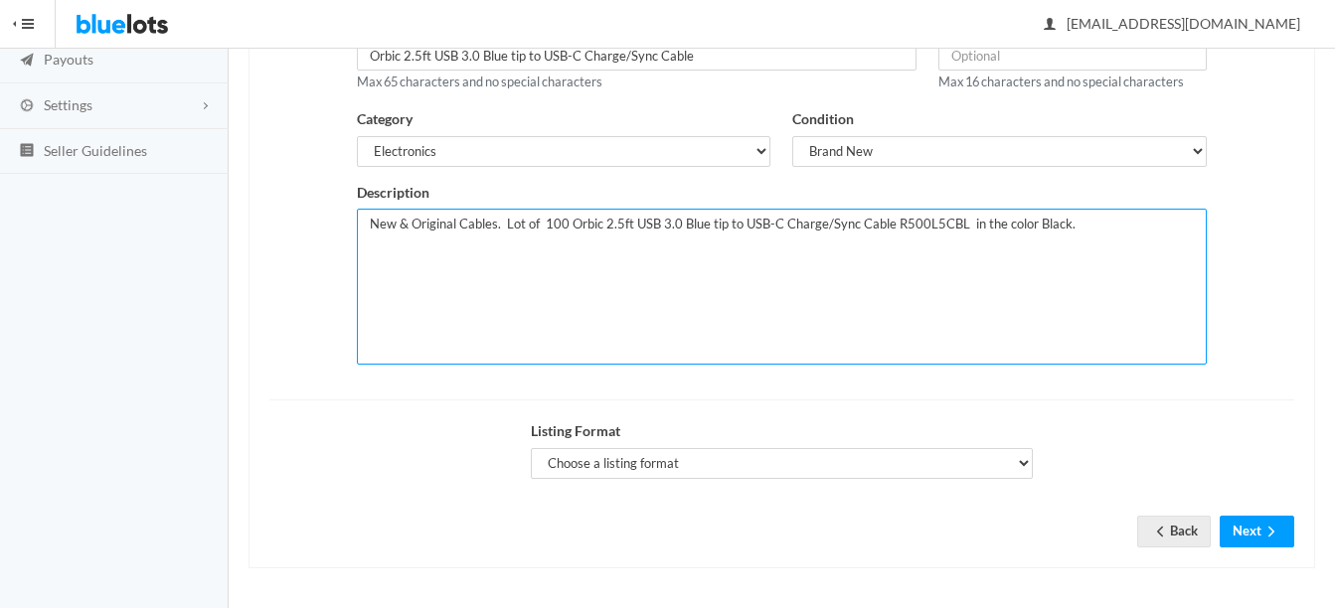
scroll to position [308, 0]
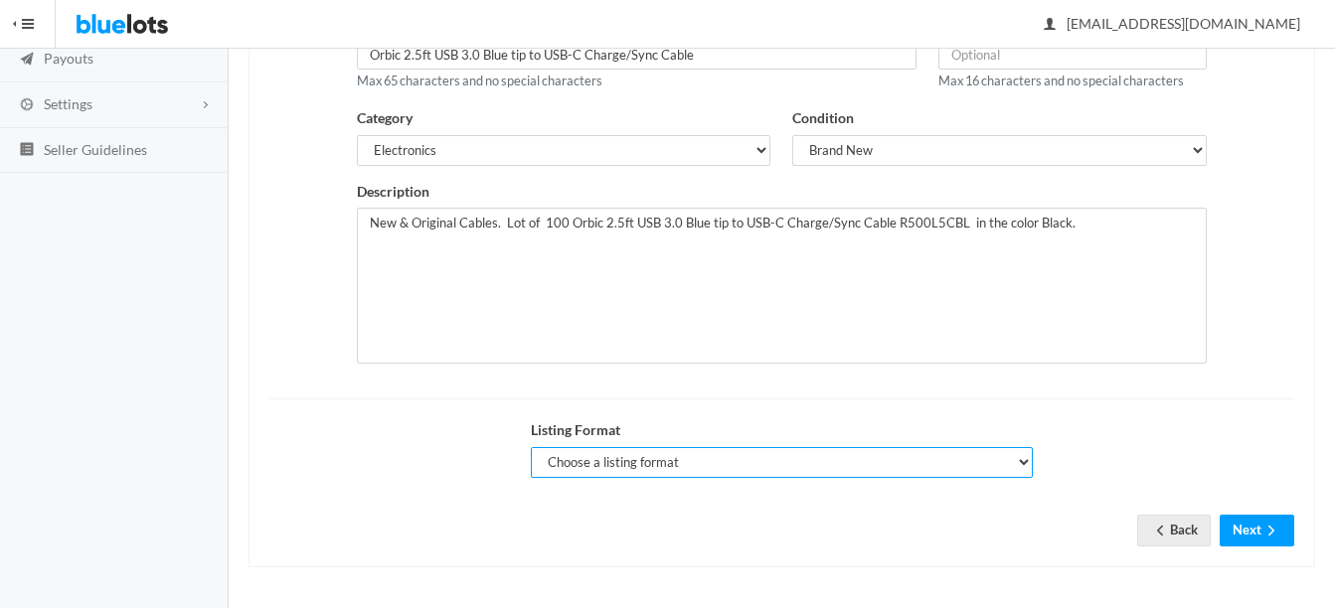
click at [575, 470] on select "Choose a listing format Auction Buy Now" at bounding box center [782, 462] width 502 height 31
click at [531, 447] on select "Choose a listing format Auction Buy Now" at bounding box center [782, 462] width 502 height 31
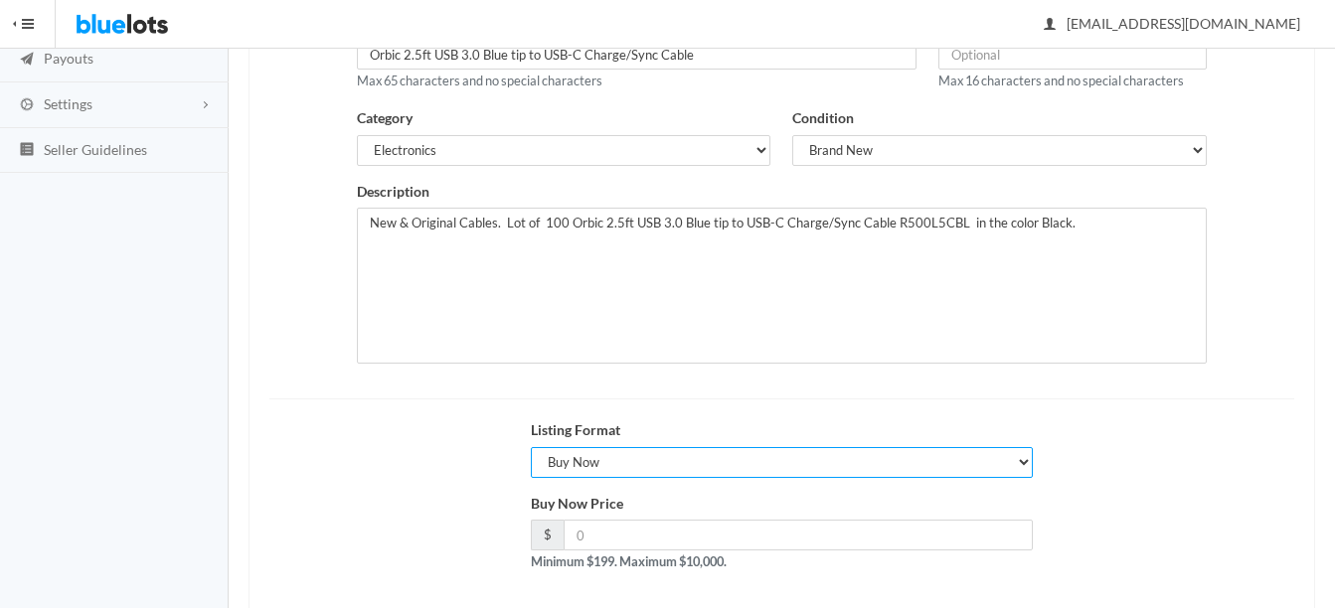
click at [588, 450] on select "Choose a listing format Auction Buy Now" at bounding box center [782, 462] width 502 height 31
select select "true"
click at [531, 447] on select "Choose a listing format Auction Buy Now" at bounding box center [782, 462] width 502 height 31
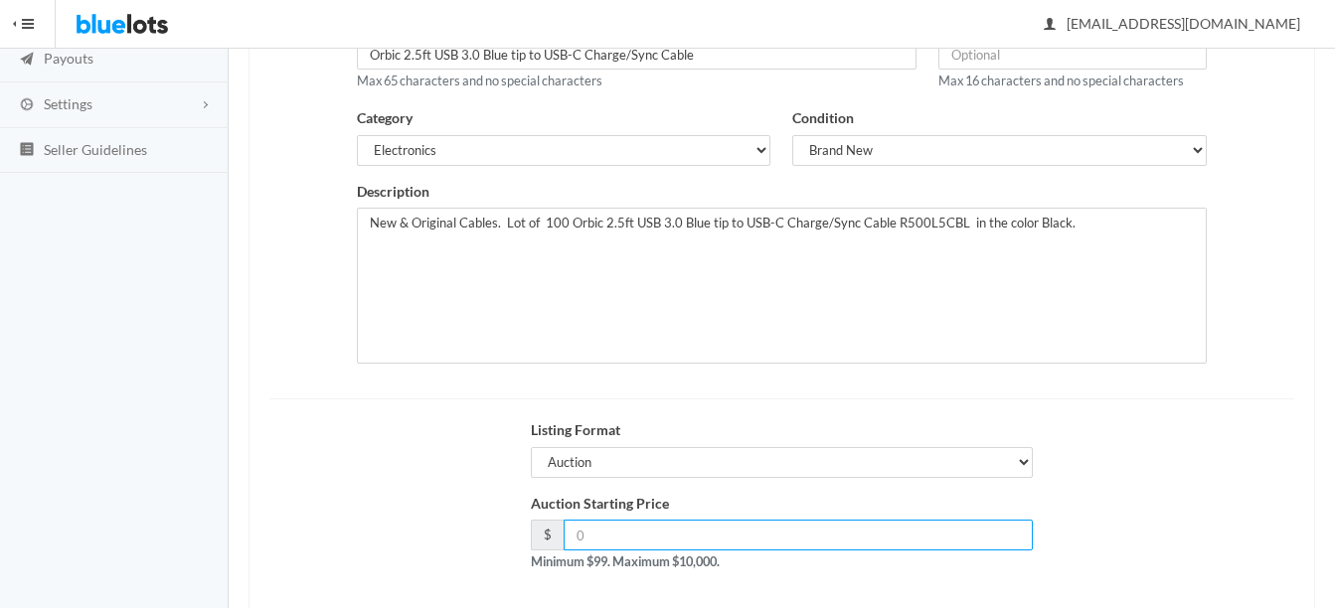
click at [641, 541] on input "number" at bounding box center [797, 535] width 469 height 31
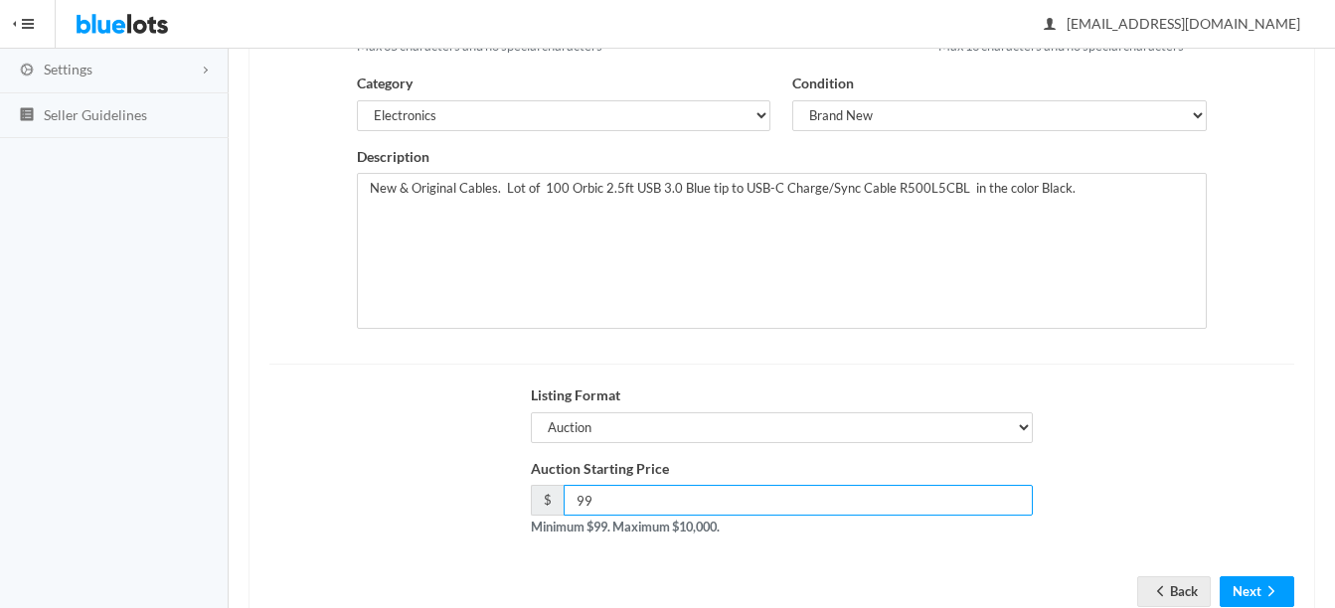
scroll to position [403, 0]
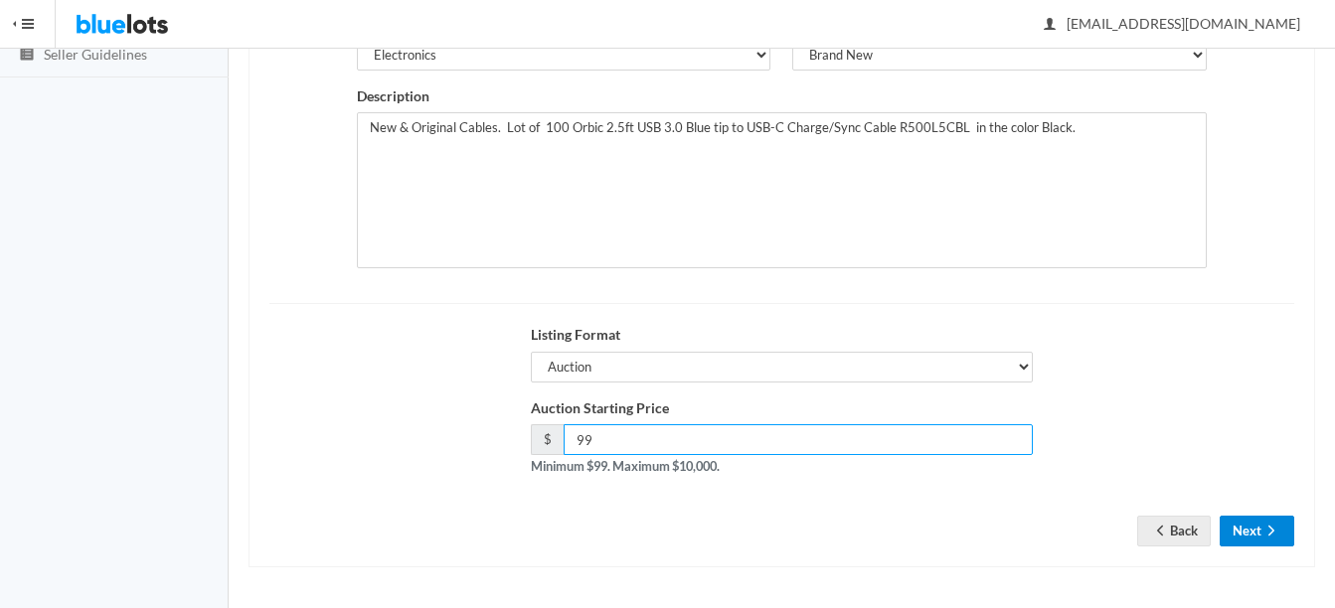
type input "99"
click at [1270, 524] on icon "arrow forward" at bounding box center [1271, 531] width 20 height 16
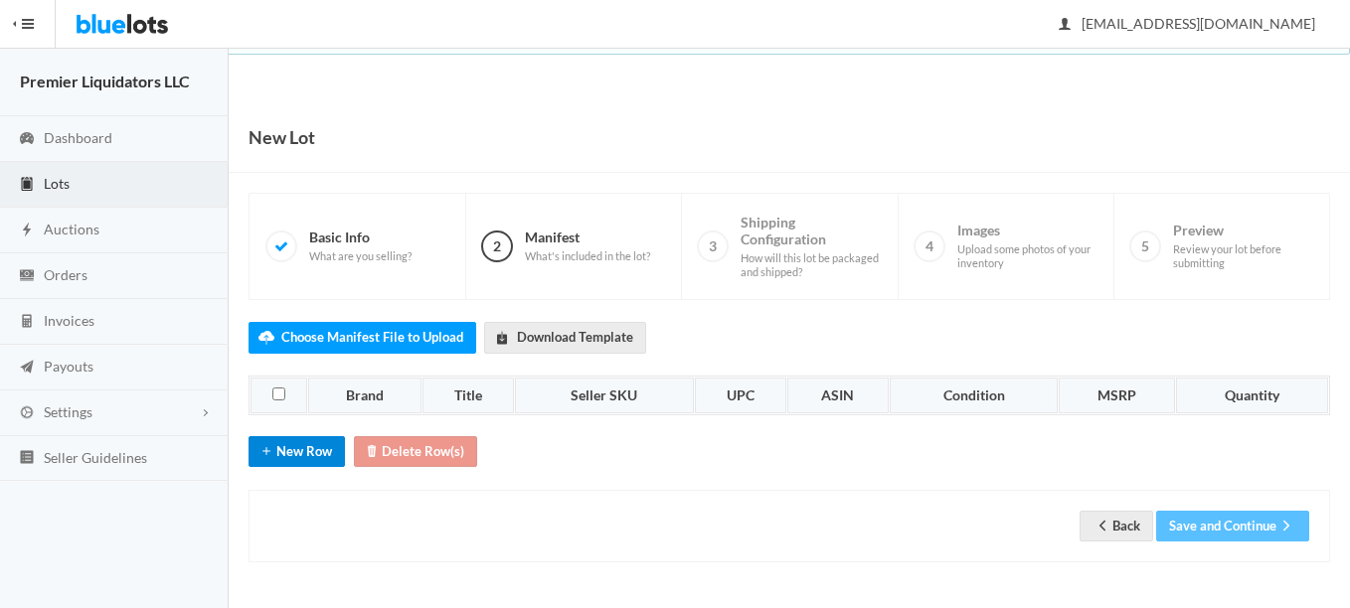
click at [291, 463] on button "New Row" at bounding box center [296, 451] width 96 height 31
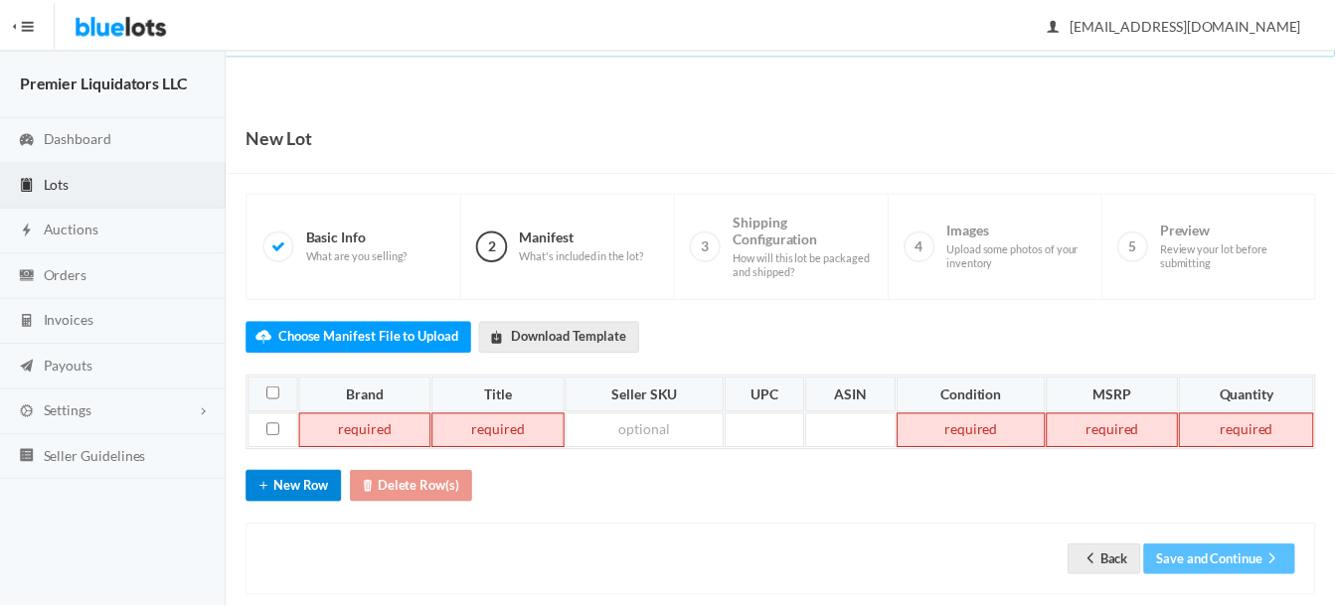
scroll to position [31, 0]
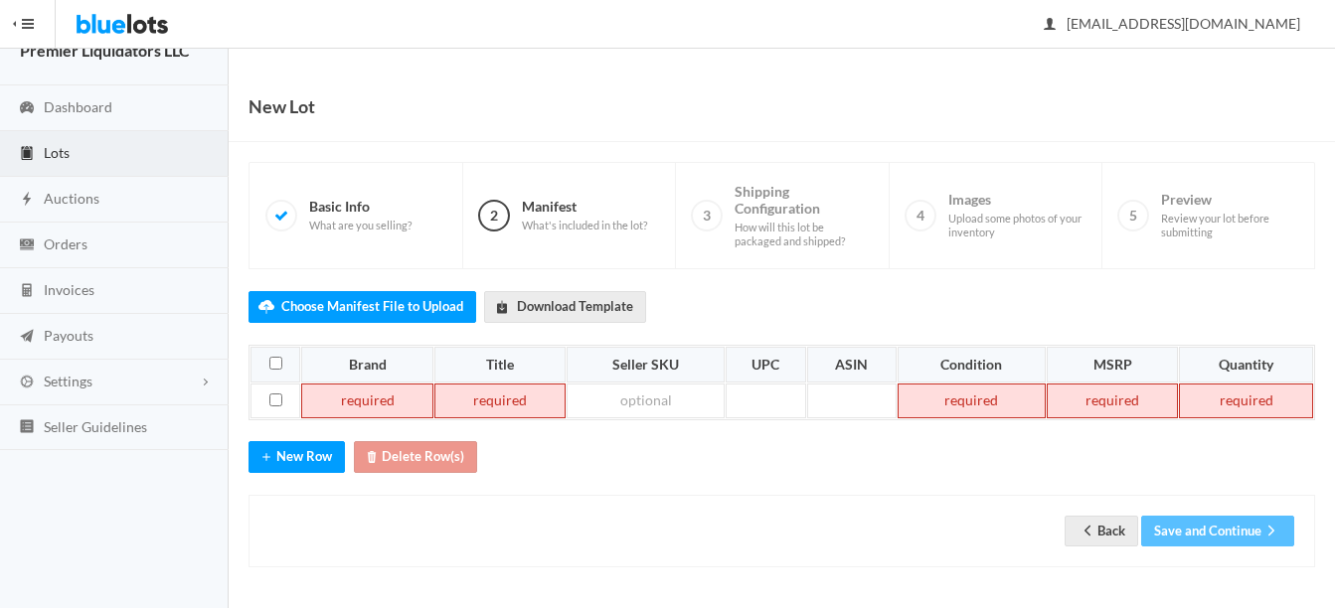
click at [386, 398] on td at bounding box center [367, 402] width 132 height 36
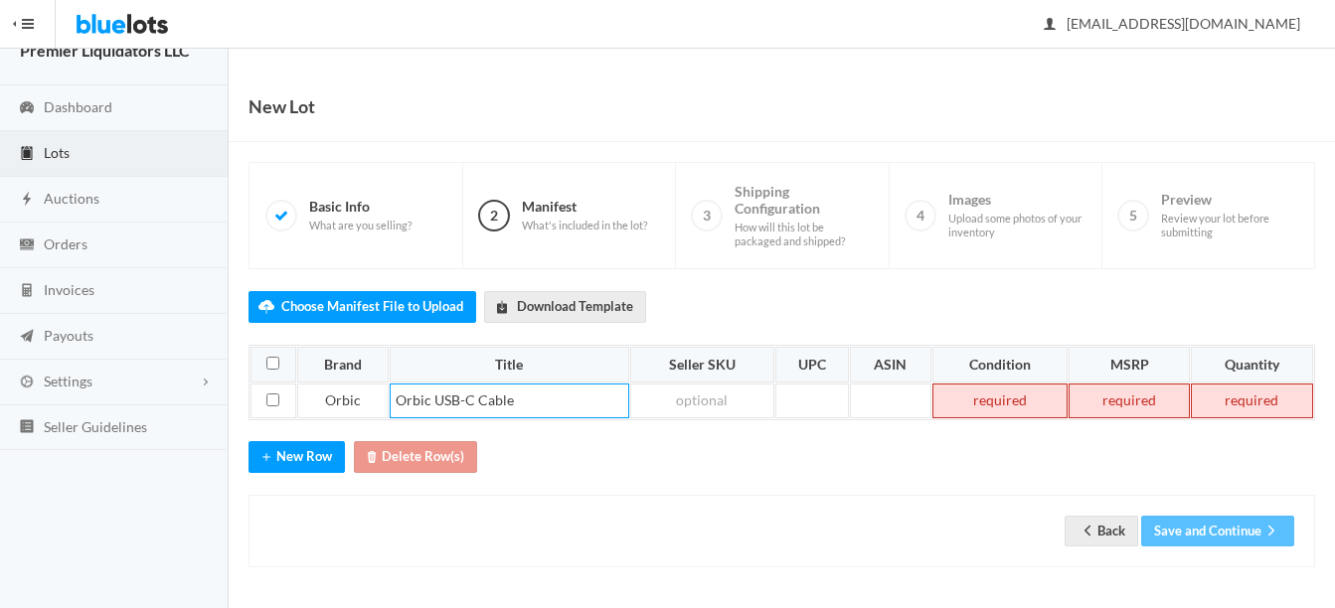
click at [991, 389] on td at bounding box center [999, 402] width 135 height 36
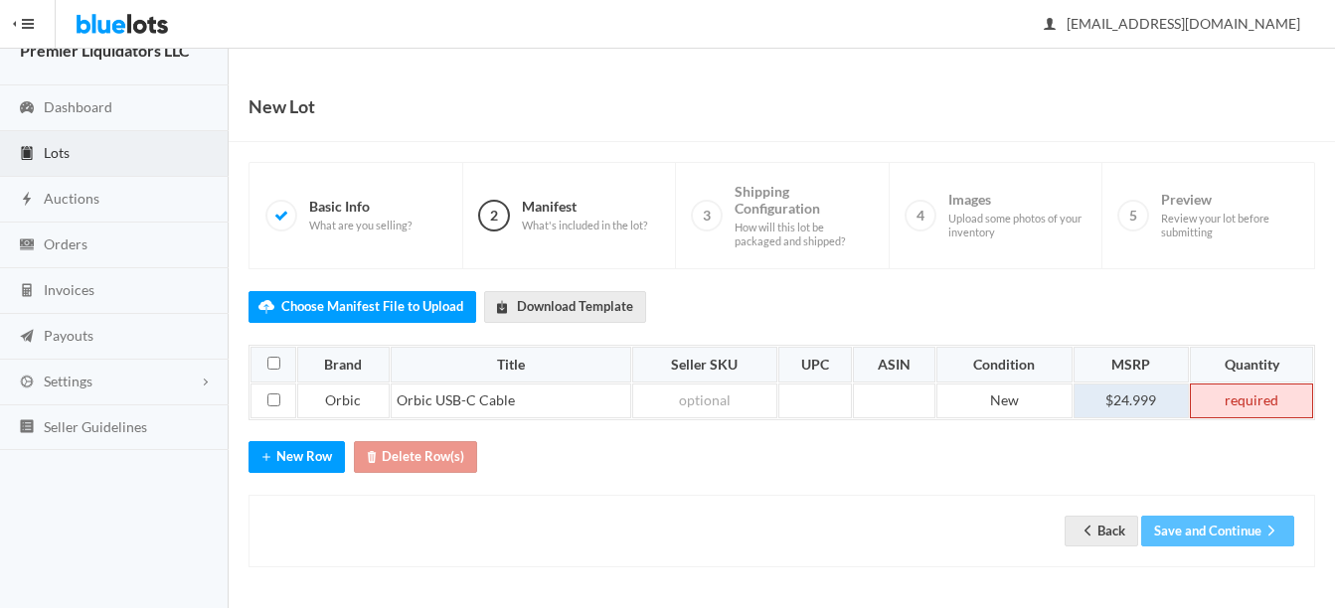
click at [1165, 407] on td "$24.999" at bounding box center [1130, 402] width 115 height 36
click at [1245, 400] on td at bounding box center [1250, 402] width 125 height 36
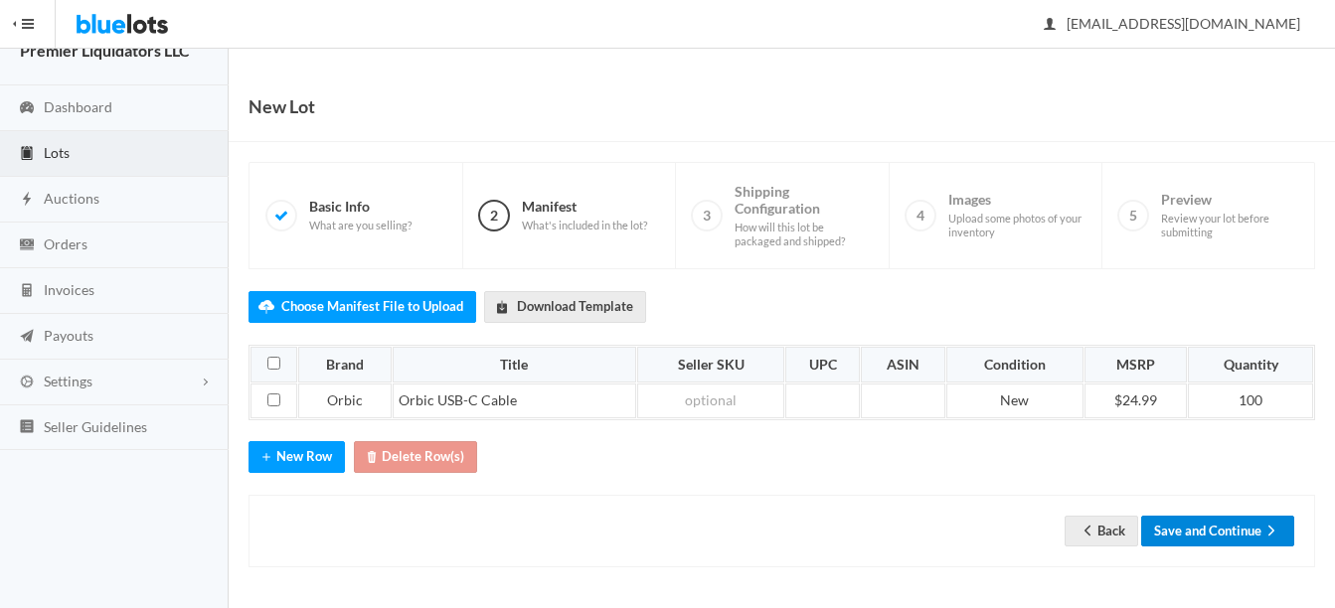
click at [1226, 540] on button "Save and Continue" at bounding box center [1217, 531] width 153 height 31
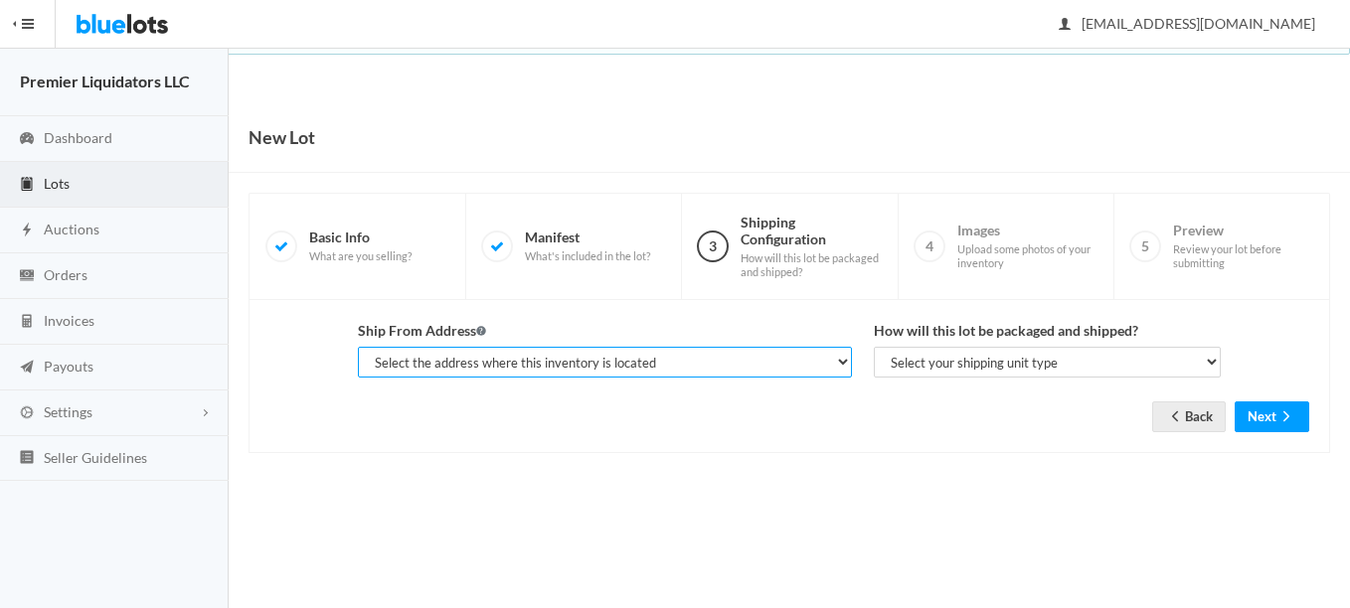
click at [585, 367] on select "Select the address where this inventory is located Premier Liquidatores, 398 E …" at bounding box center [605, 362] width 494 height 31
select select "25095"
click at [358, 347] on select "Select the address where this inventory is located Premier Liquidatores, 398 E …" at bounding box center [605, 362] width 494 height 31
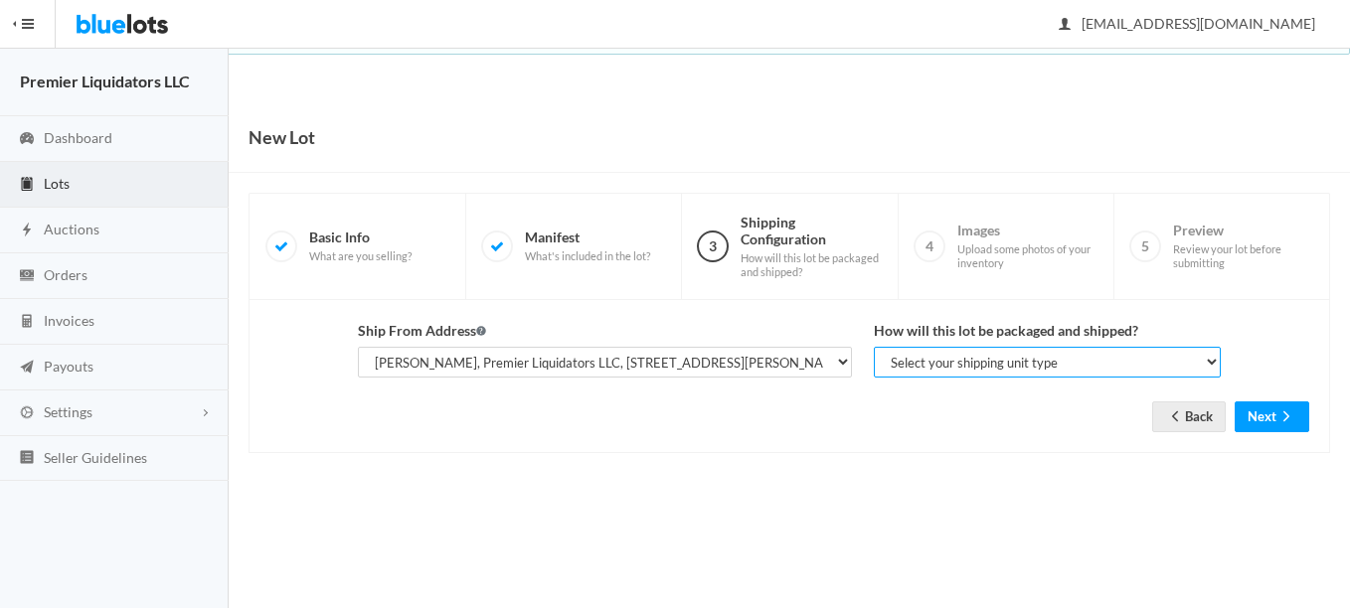
click at [931, 367] on select "Select your shipping unit type Parcel Pallet Truckload" at bounding box center [1047, 362] width 347 height 31
select select "parcel"
click at [874, 347] on select "Select your shipping unit type Parcel Pallet Truckload" at bounding box center [1047, 362] width 347 height 31
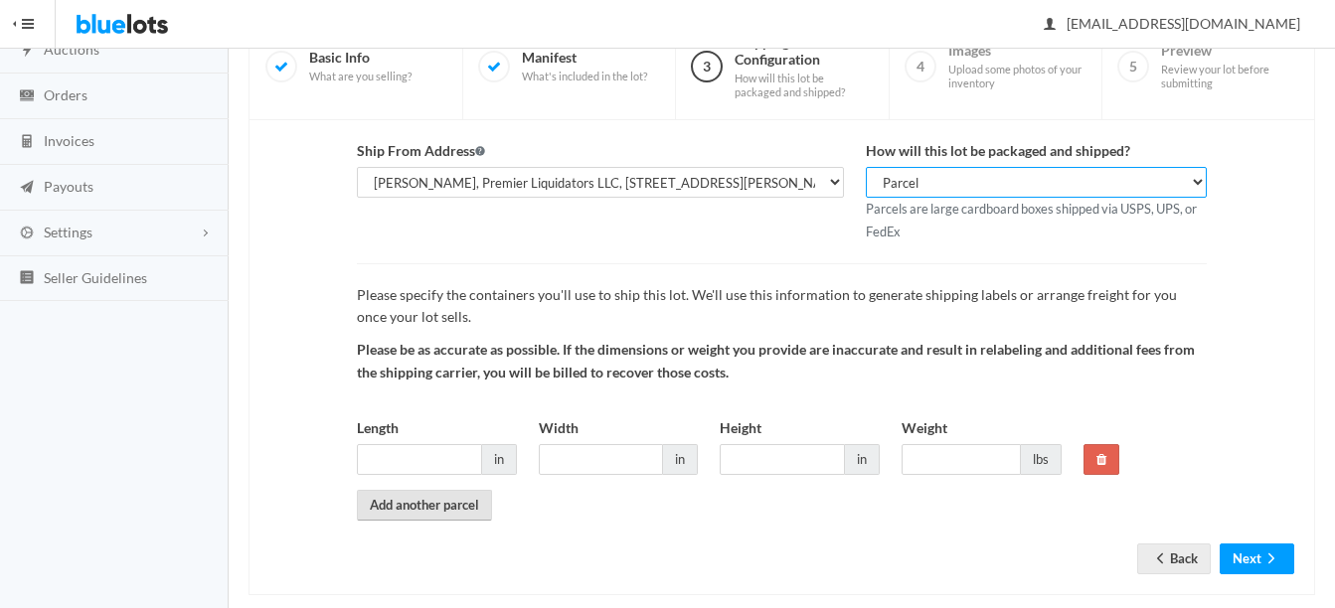
scroll to position [208, 0]
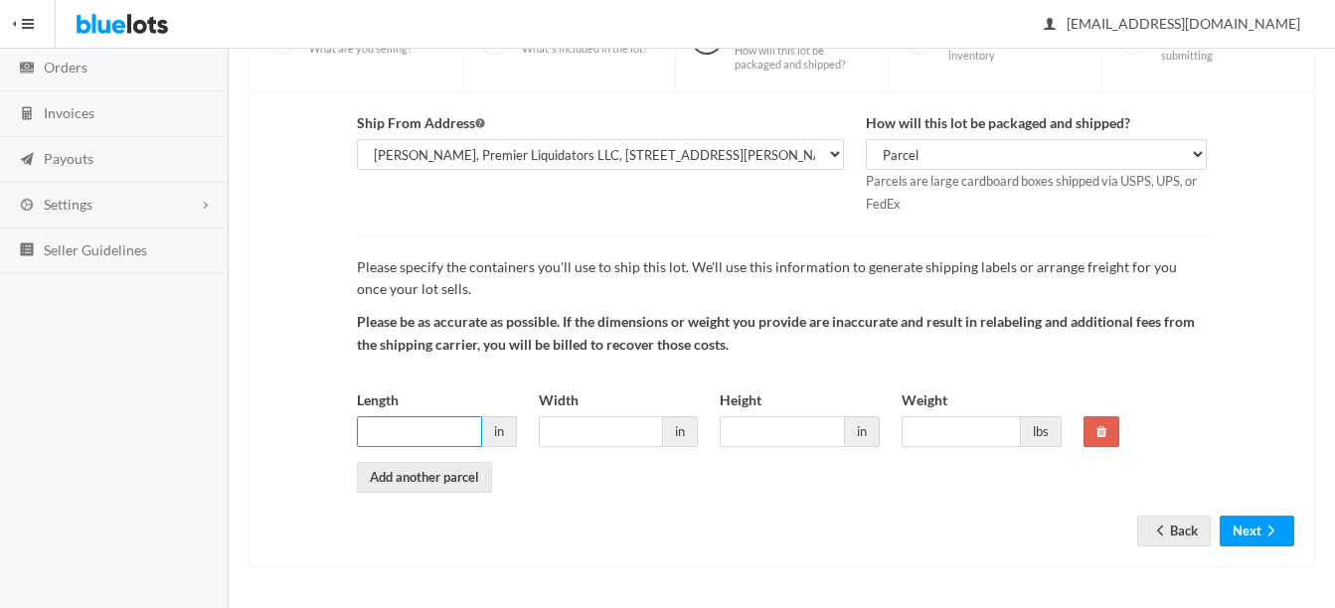
click at [439, 424] on input "Length" at bounding box center [419, 431] width 125 height 31
type input "8"
type input "5"
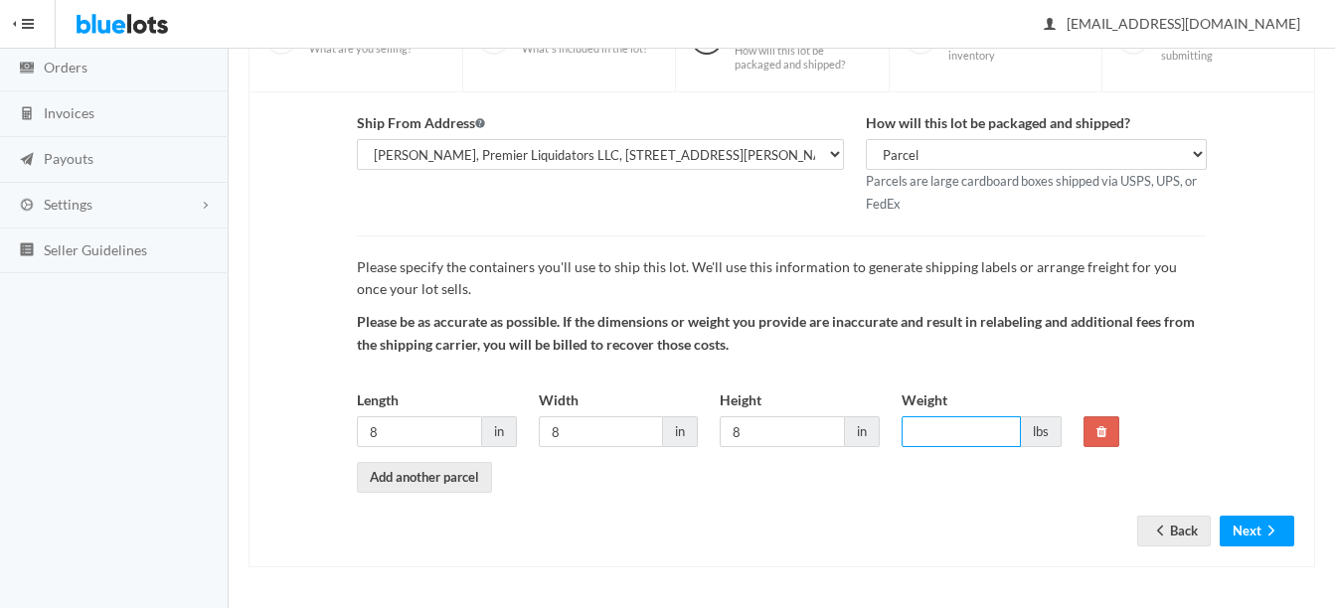
type input "6"
type input "7"
click at [1273, 536] on icon "arrow forward" at bounding box center [1271, 531] width 20 height 16
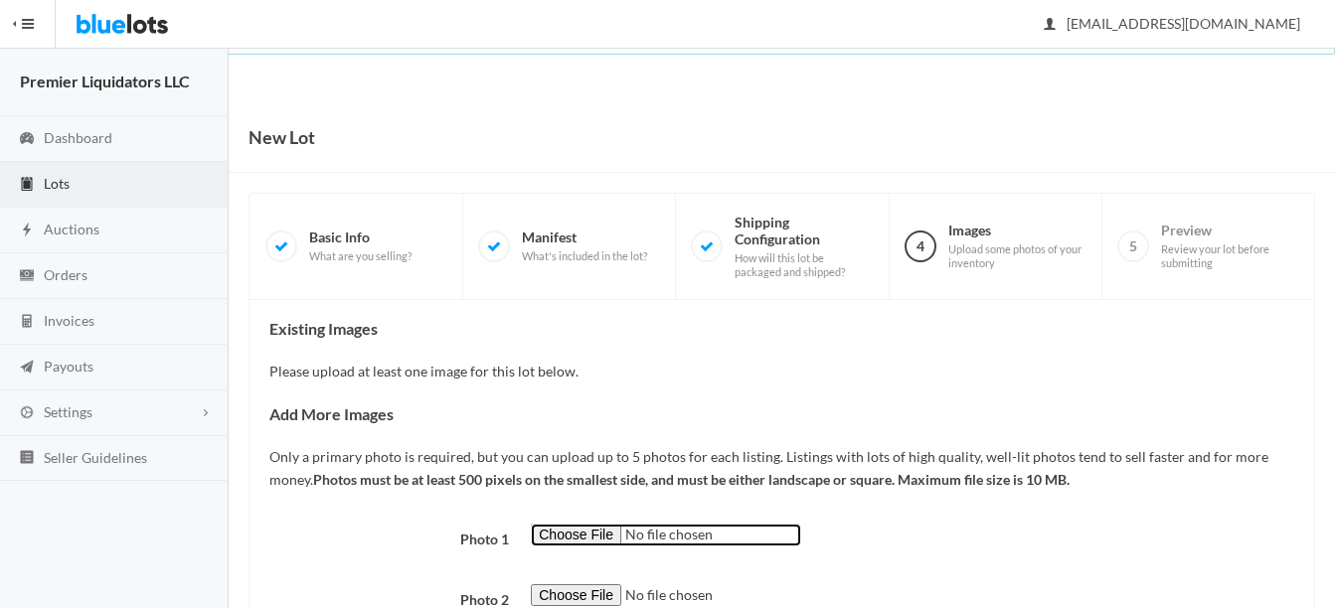
click at [565, 526] on input "file" at bounding box center [666, 535] width 270 height 23
click at [570, 539] on input "file" at bounding box center [666, 535] width 270 height 23
type input "C:\fakepath\thumbnail (60).jpg"
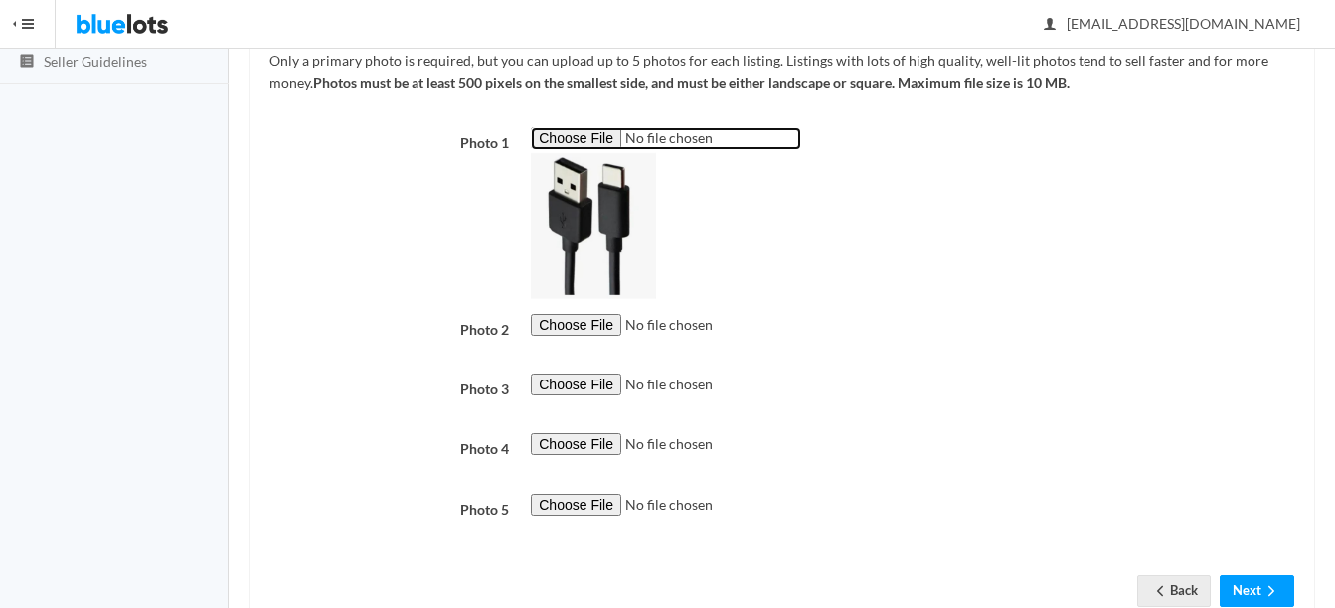
scroll to position [398, 0]
click at [1250, 582] on button "Next" at bounding box center [1256, 589] width 75 height 31
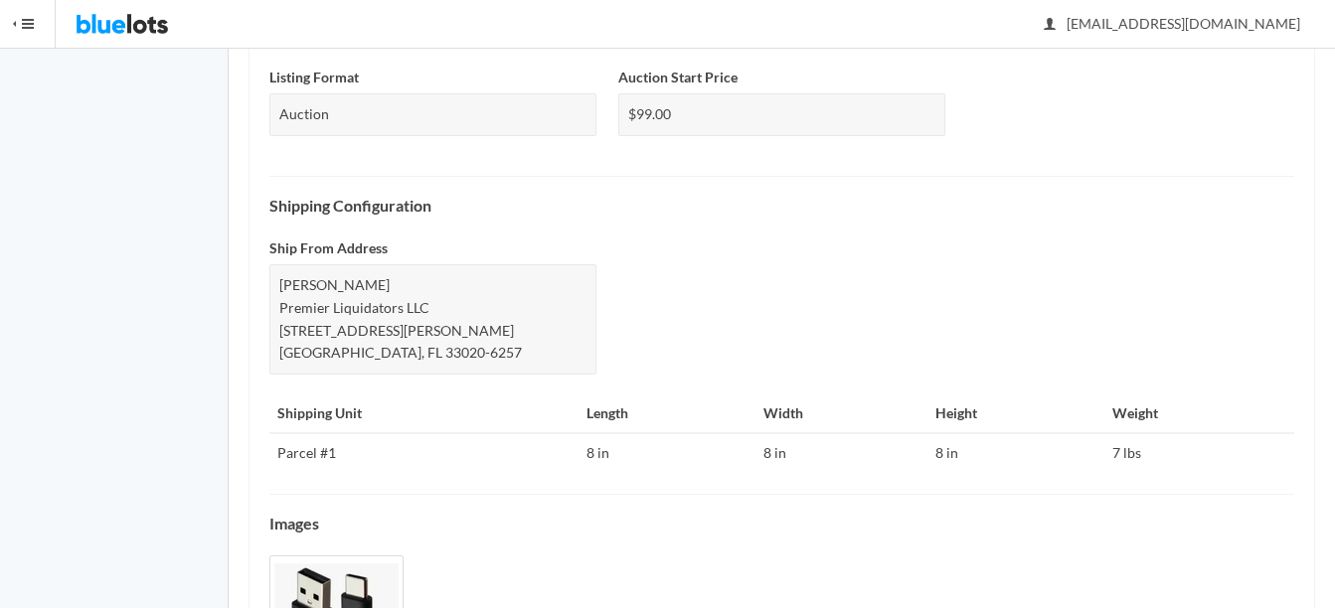
scroll to position [877, 0]
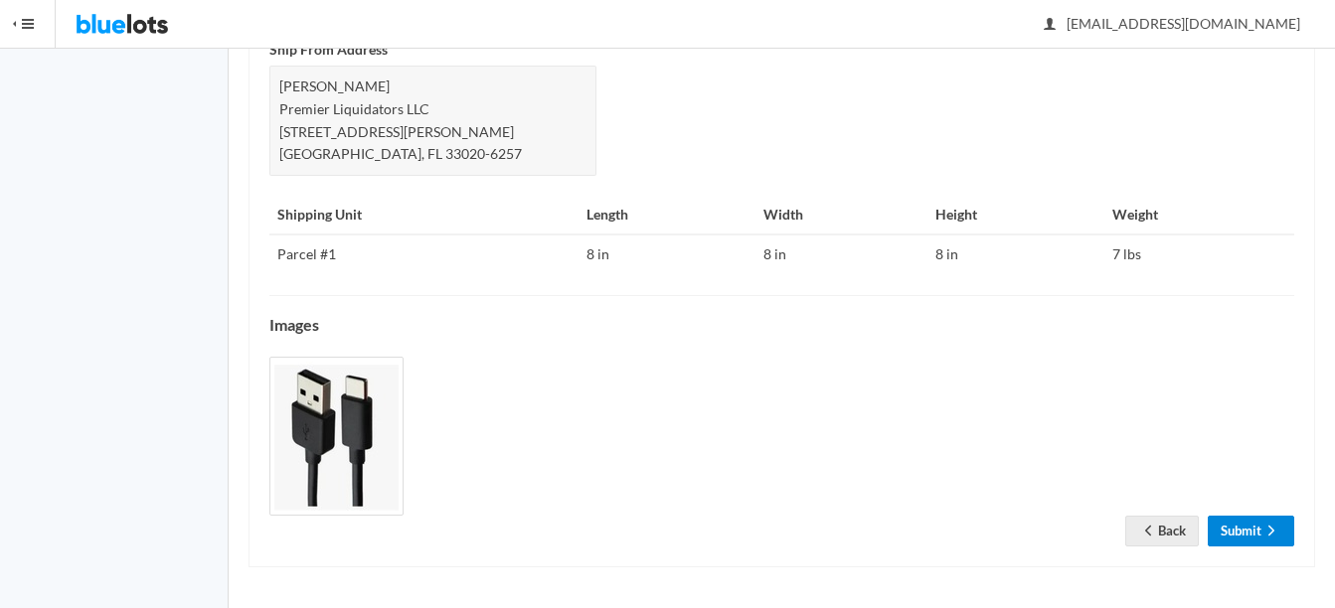
click at [1236, 528] on link "Submit" at bounding box center [1250, 531] width 86 height 31
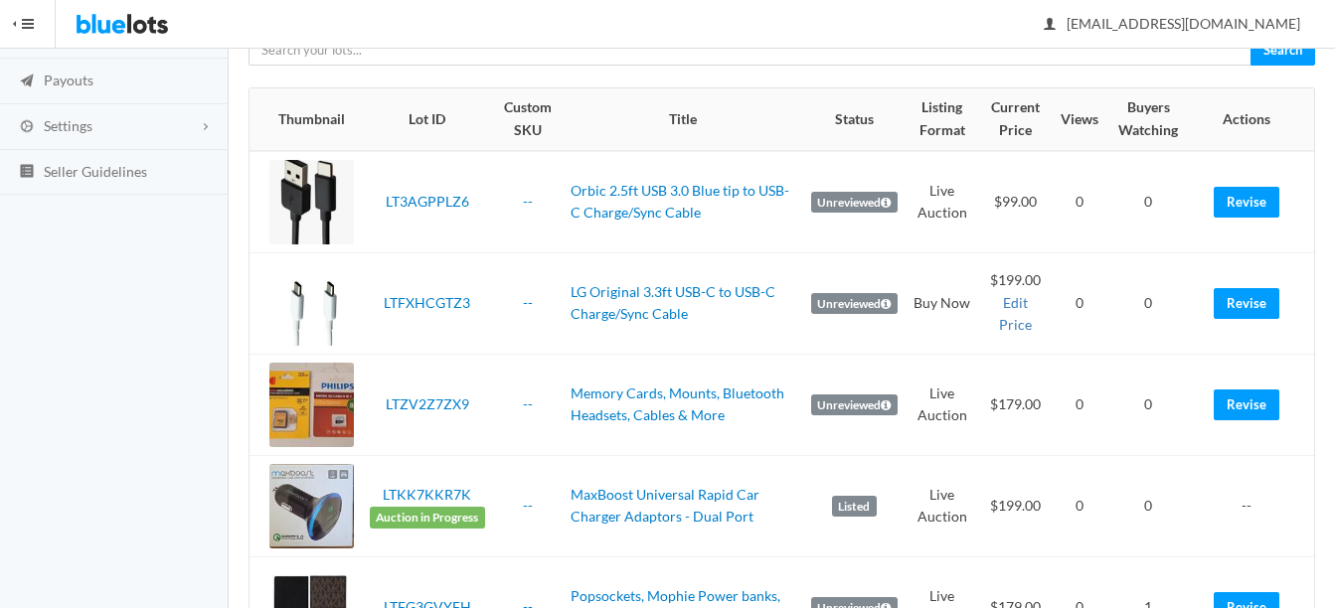
scroll to position [298, 0]
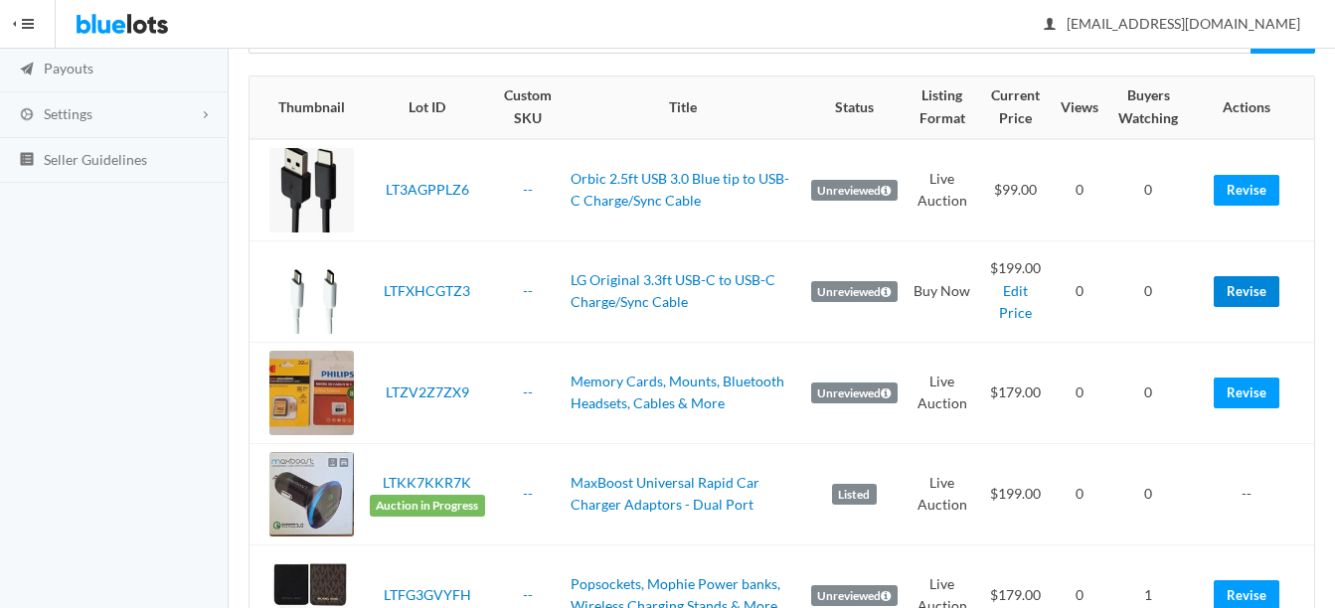
click at [1271, 282] on link "Revise" at bounding box center [1246, 291] width 66 height 31
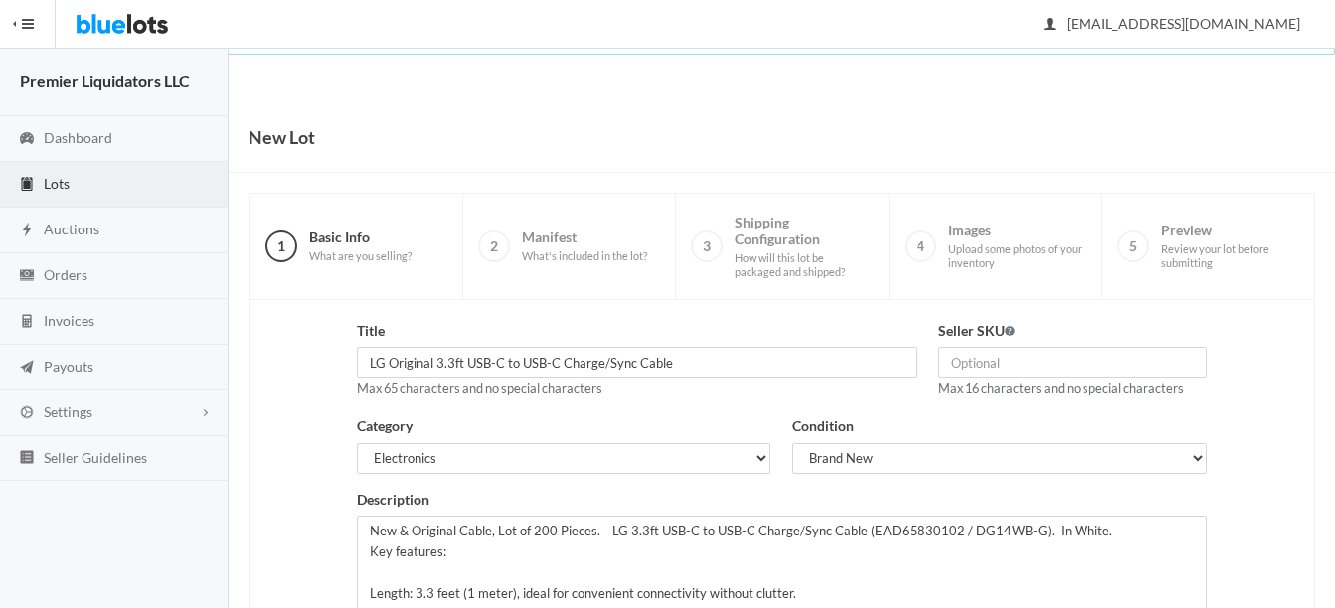
scroll to position [403, 0]
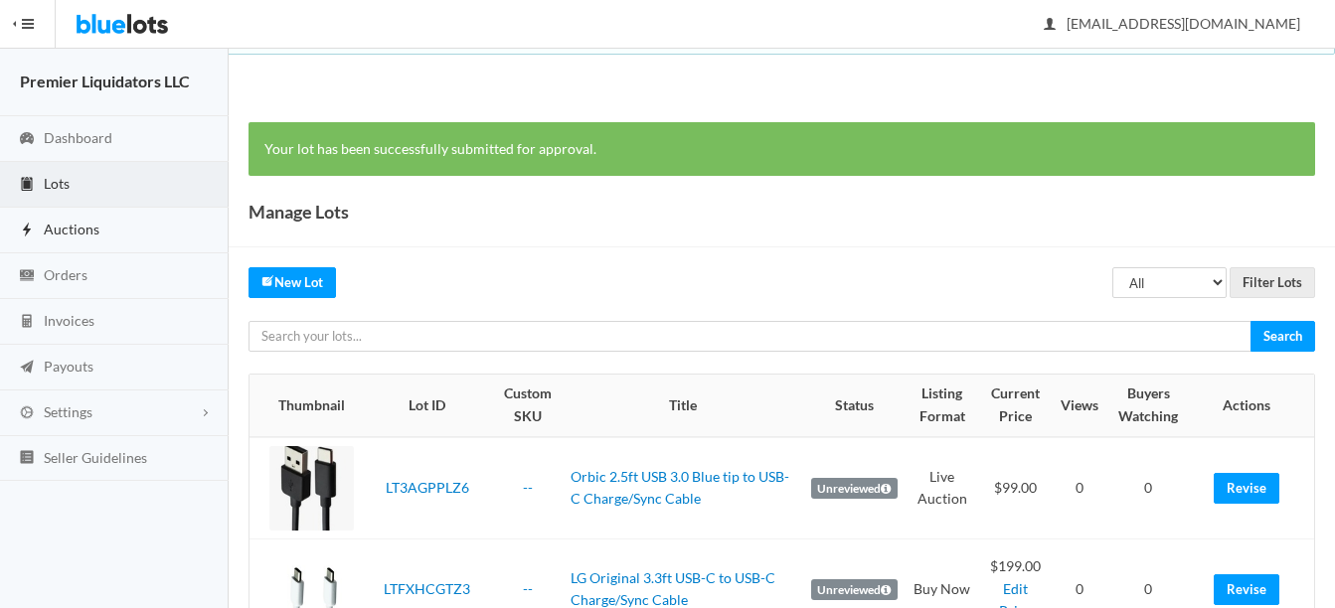
click at [77, 226] on span "Auctions" at bounding box center [72, 229] width 56 height 17
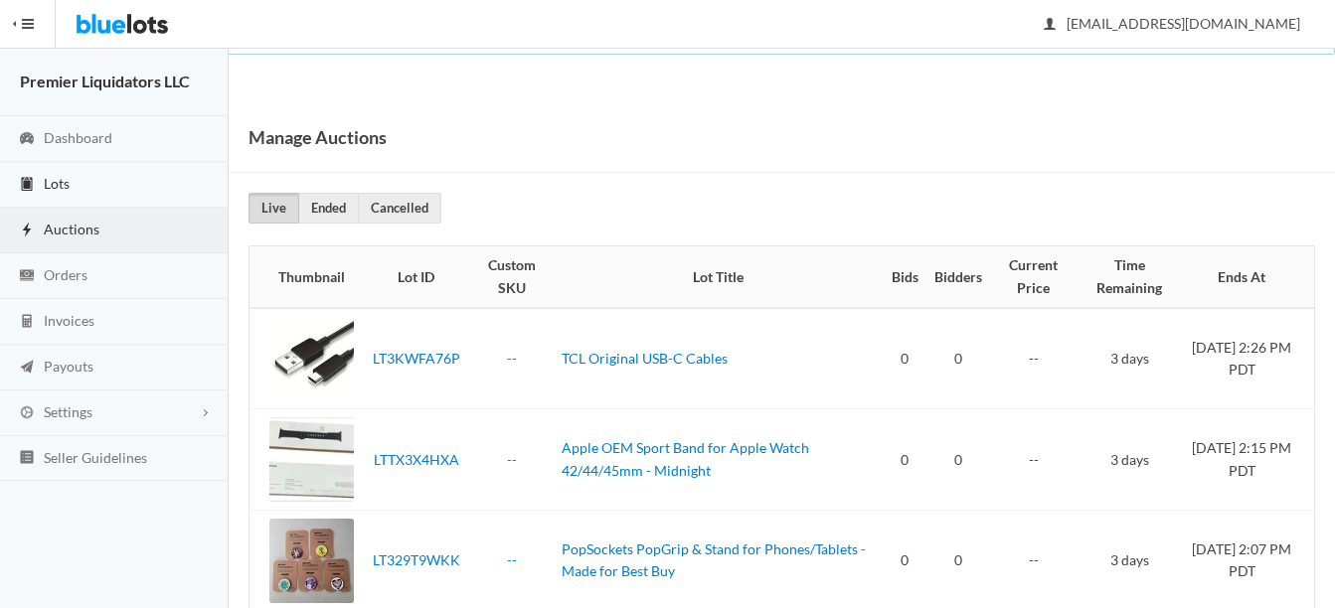
click at [61, 188] on span "Lots" at bounding box center [57, 183] width 26 height 17
